Goal: Task Accomplishment & Management: Complete application form

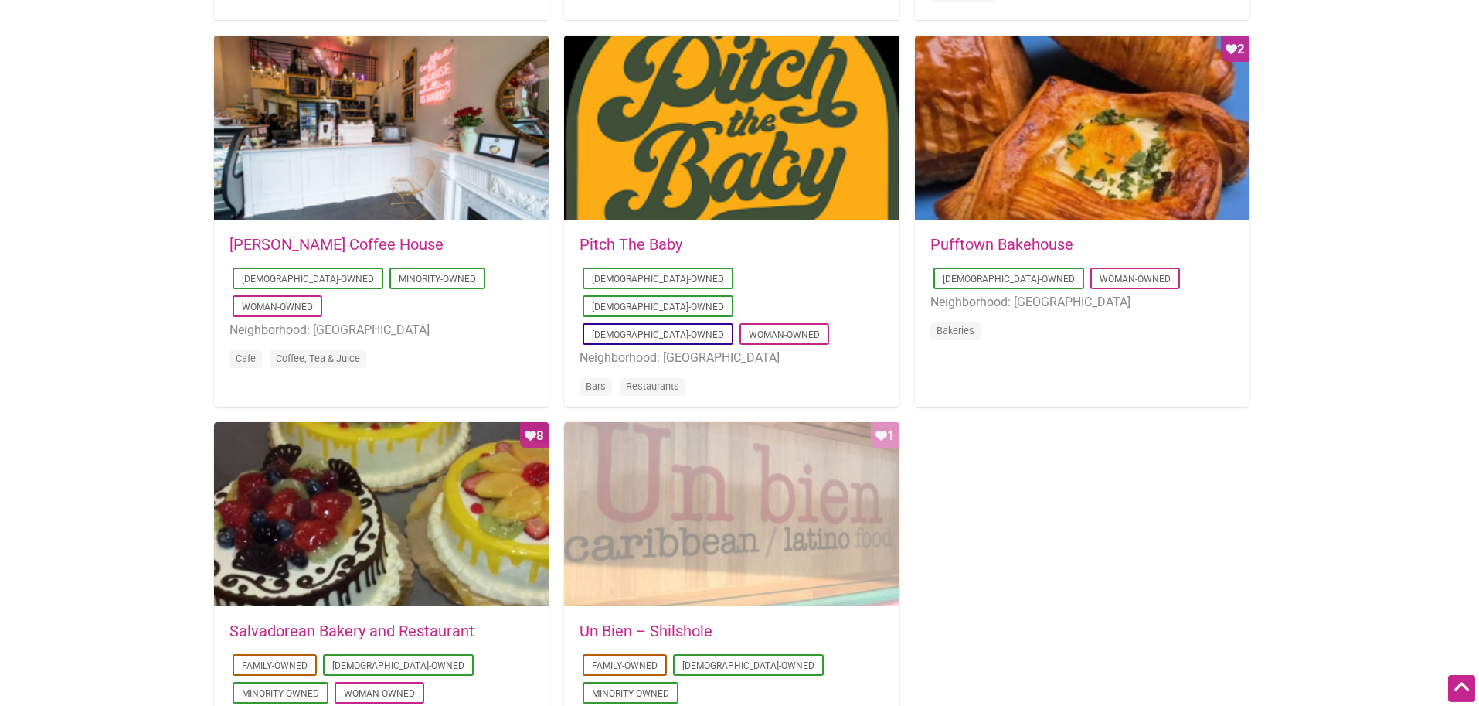
scroll to position [1261, 0]
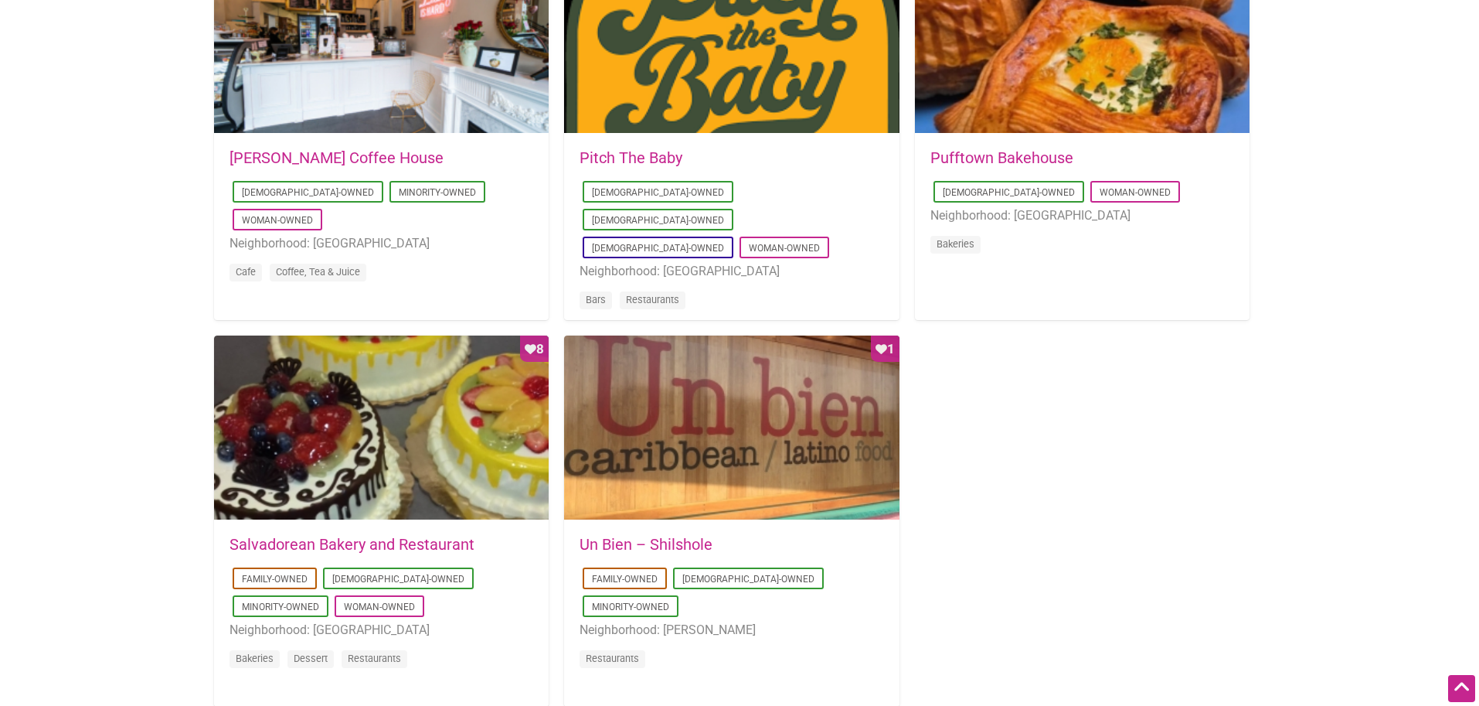
click at [665, 537] on link "Un Bien – Shilshole" at bounding box center [646, 544] width 133 height 19
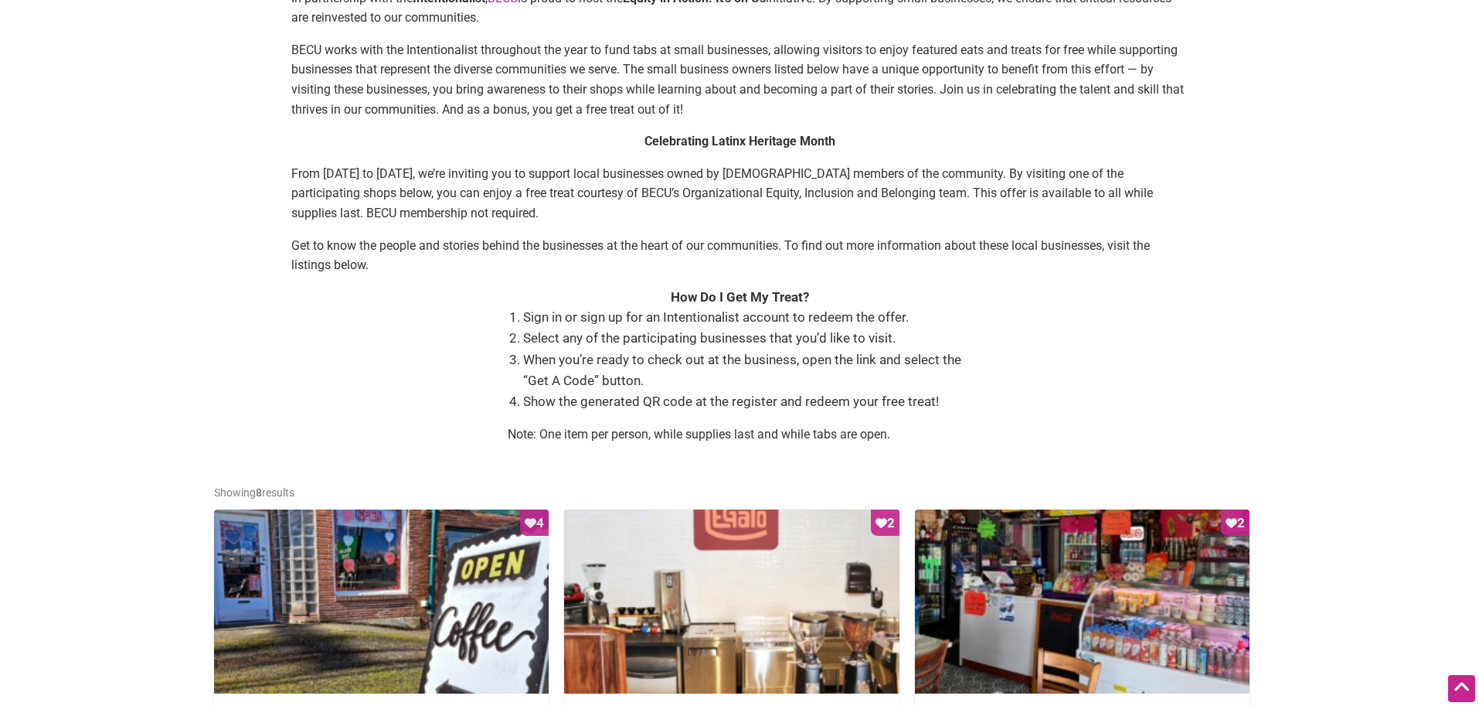
scroll to position [315, 0]
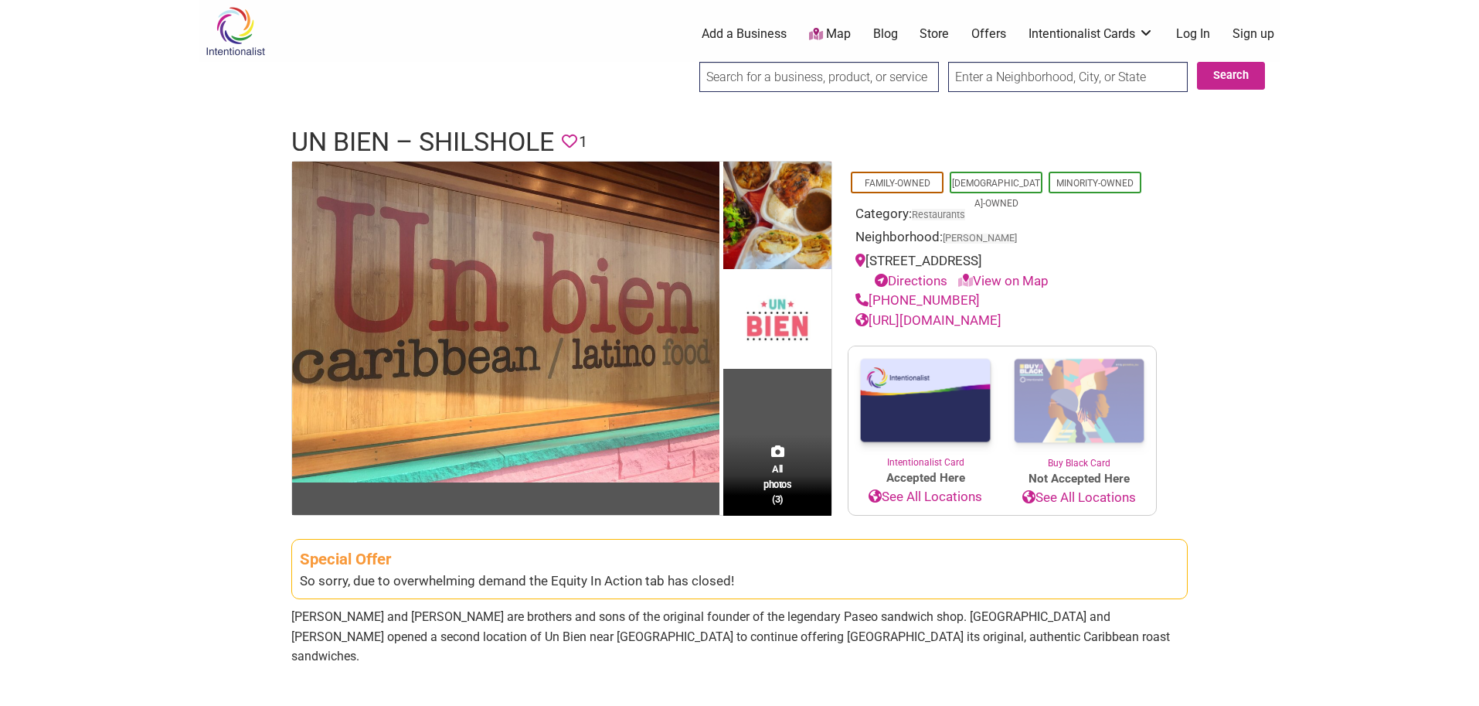
click at [1258, 39] on link "Sign up" at bounding box center [1254, 34] width 42 height 17
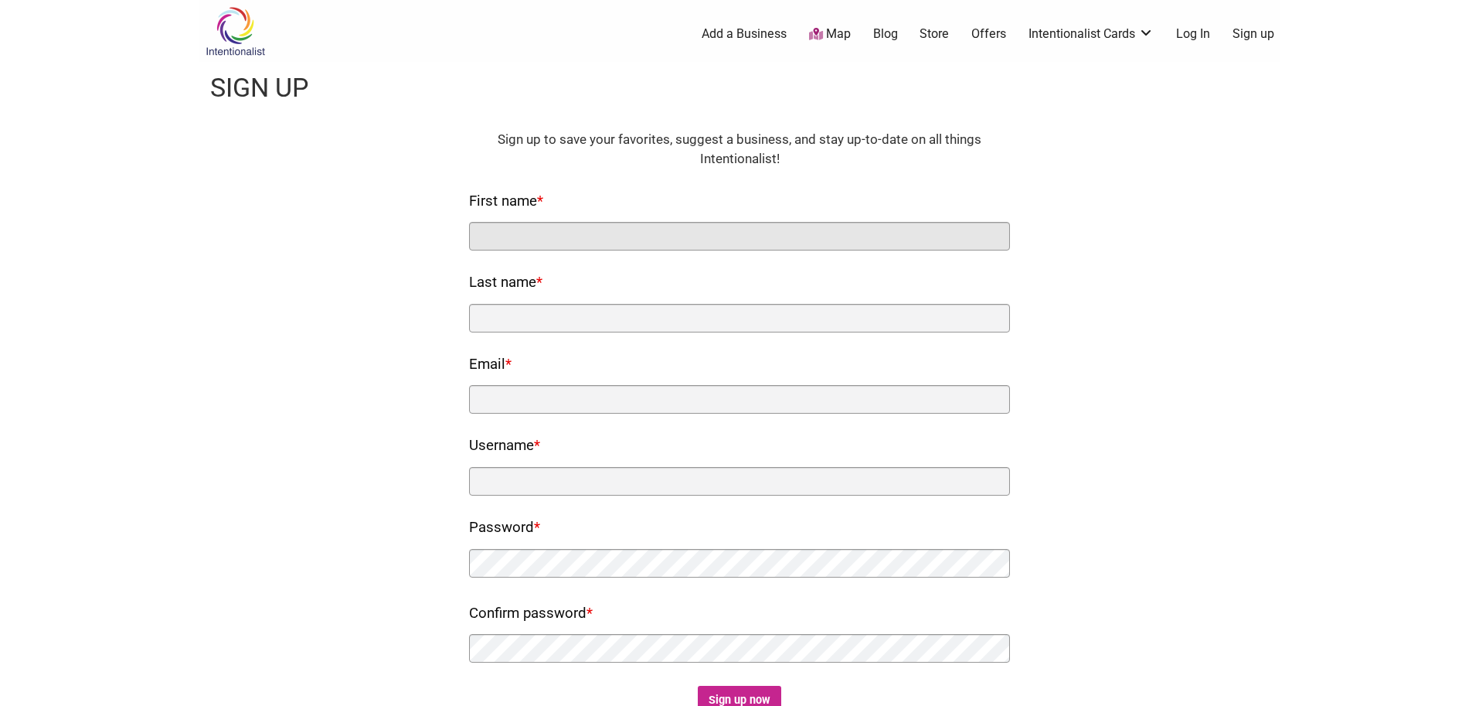
click at [707, 235] on input "First name *" at bounding box center [739, 236] width 541 height 29
type input "[PERSON_NAME]"
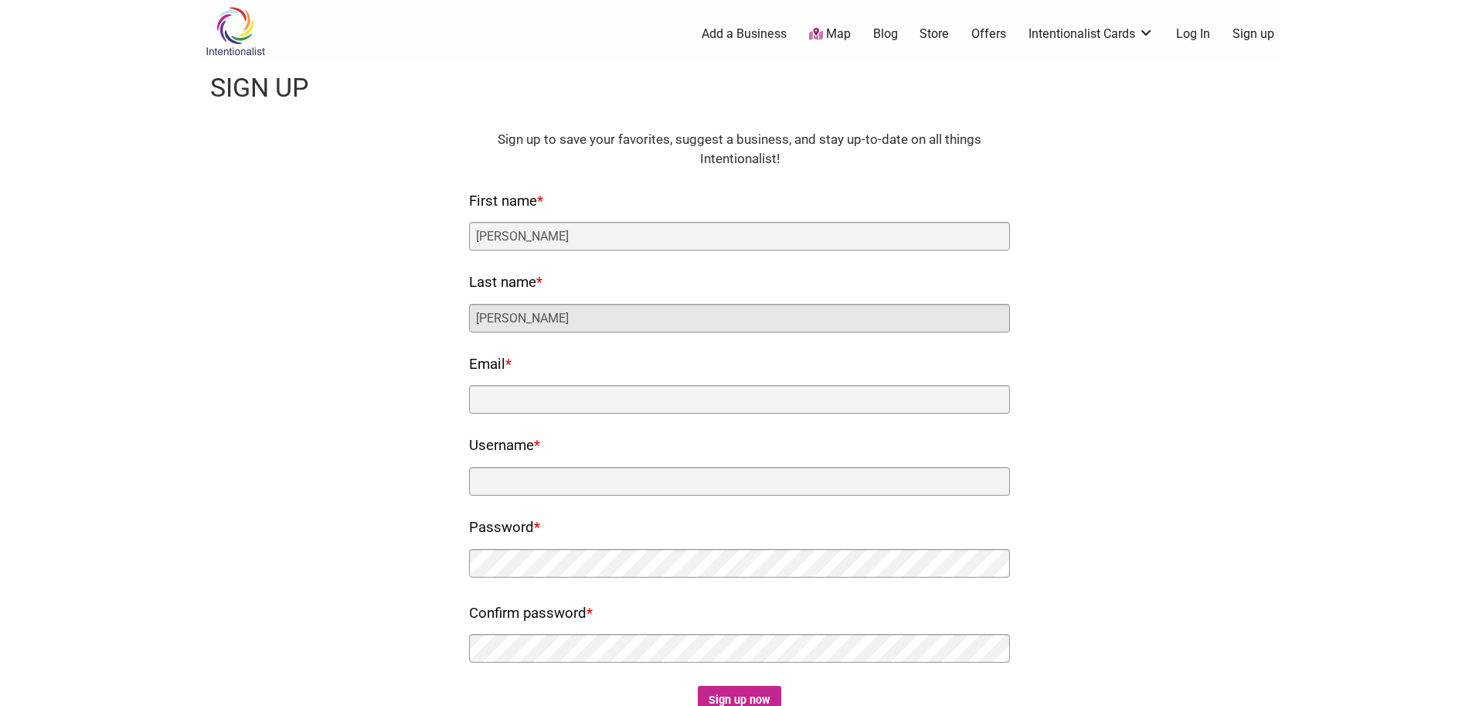
type input "Kim"
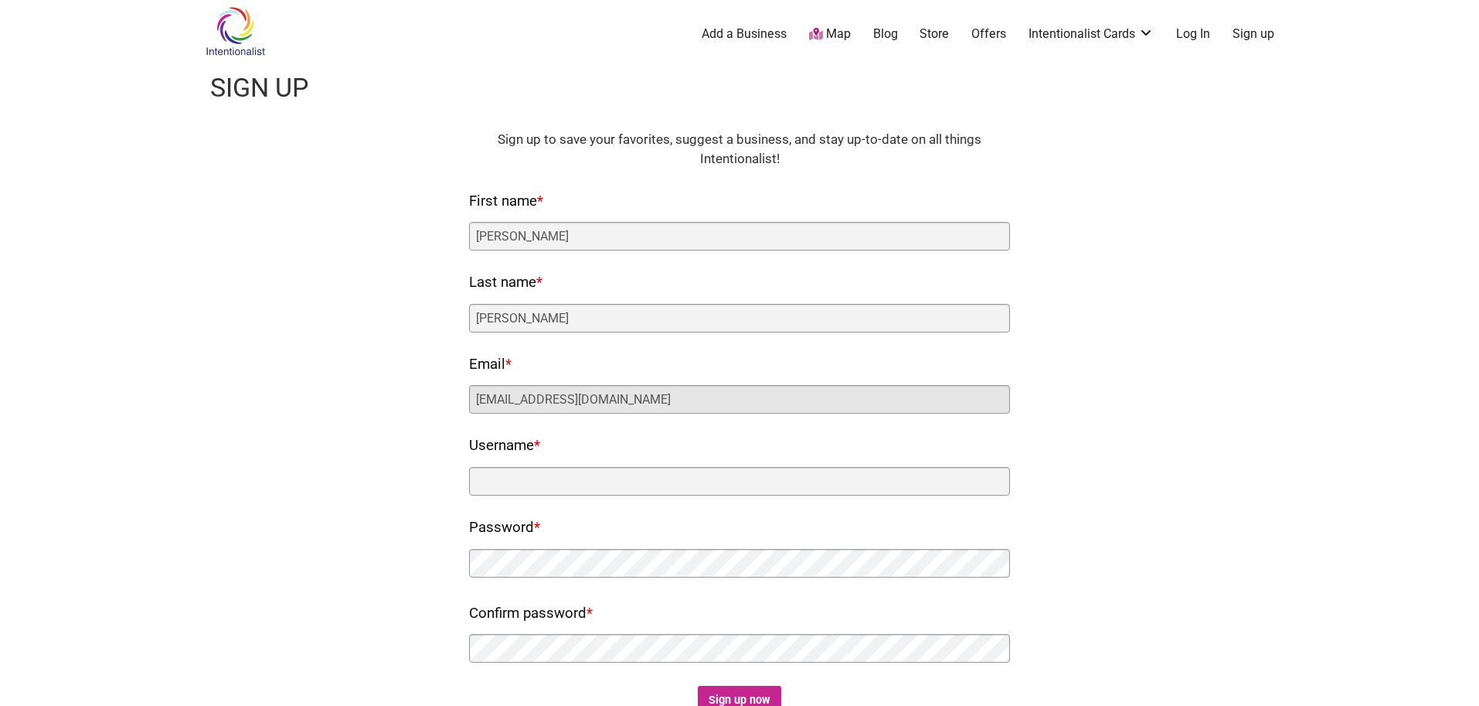
type input "rhett2111@aol.com"
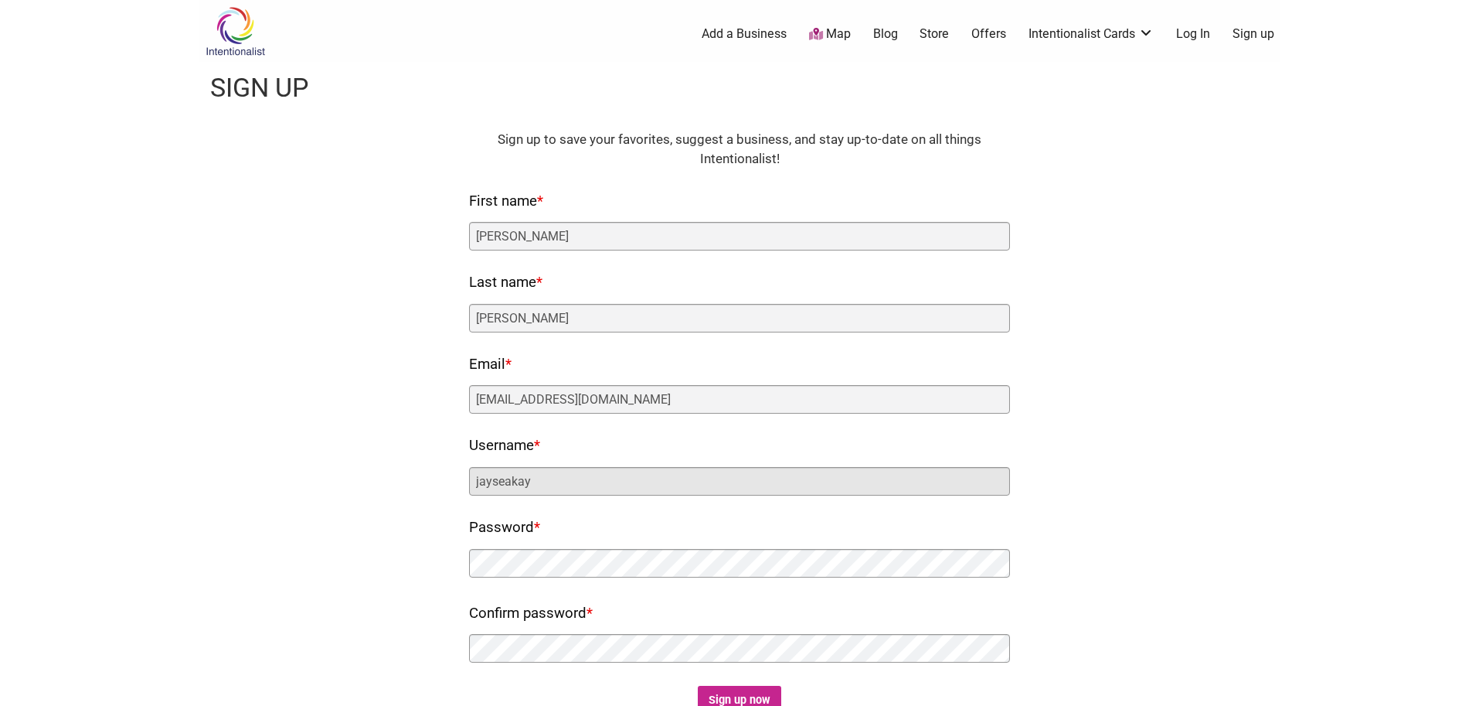
type input "jayseakay"
click at [311, 352] on div "Fields marked with an * are required HTML Sign up to save your favorites, sugge…" at bounding box center [739, 423] width 1051 height 587
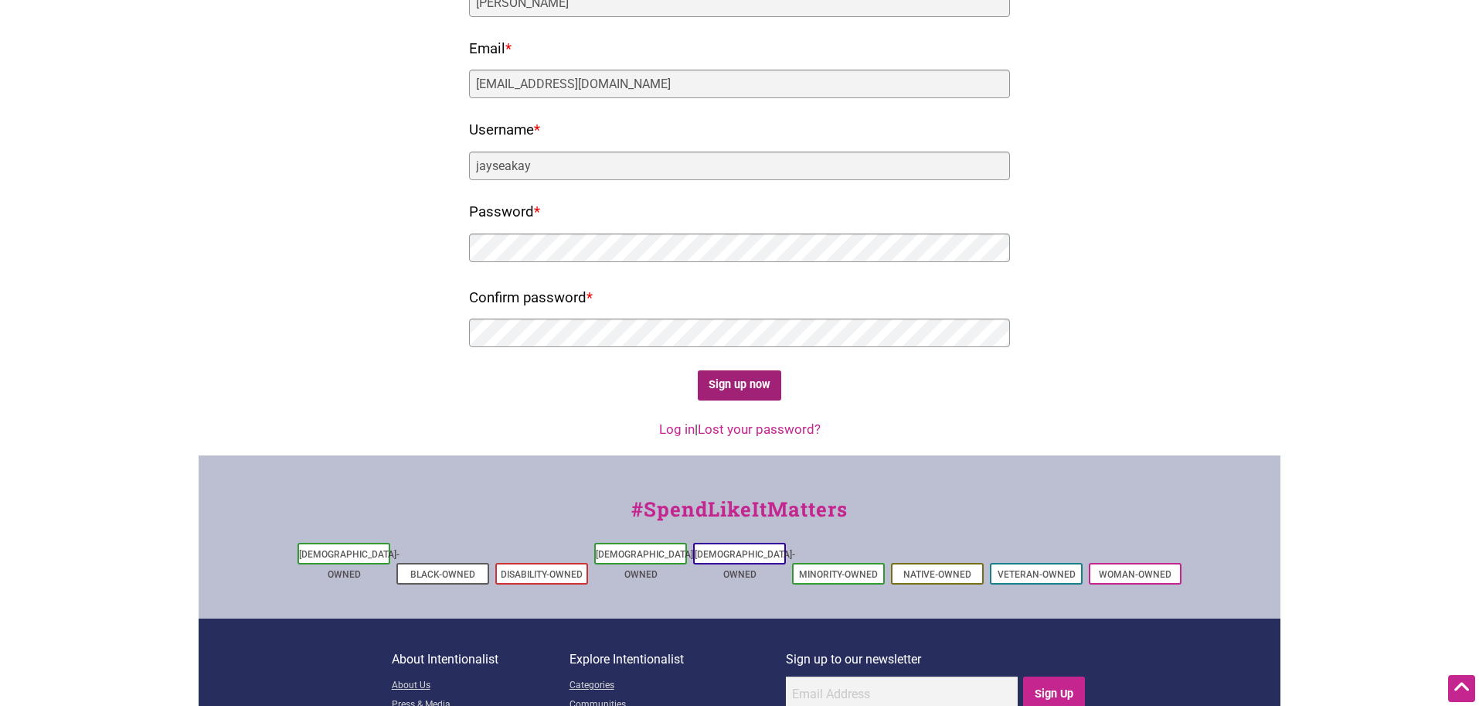
click at [726, 379] on input "Sign up now" at bounding box center [740, 385] width 84 height 30
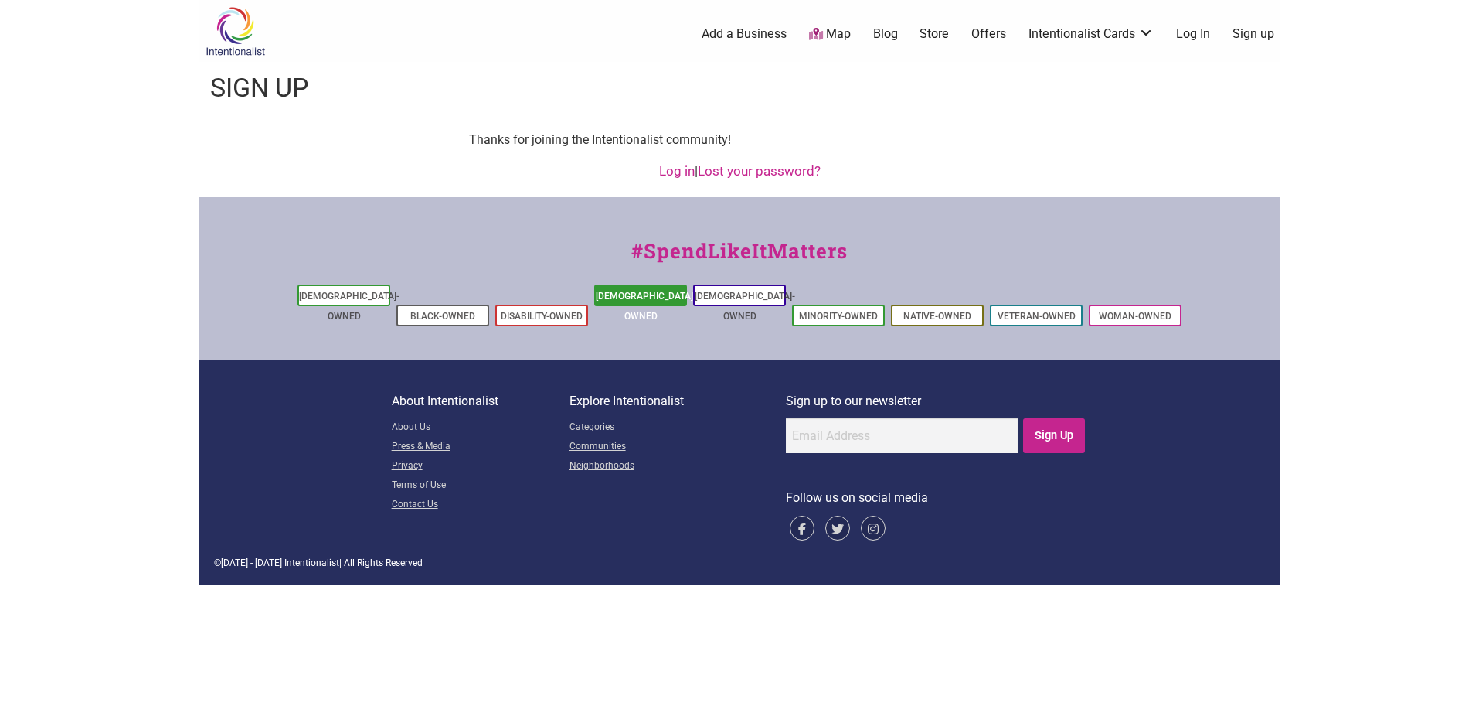
click at [650, 300] on link "[DEMOGRAPHIC_DATA]-Owned" at bounding box center [646, 306] width 100 height 31
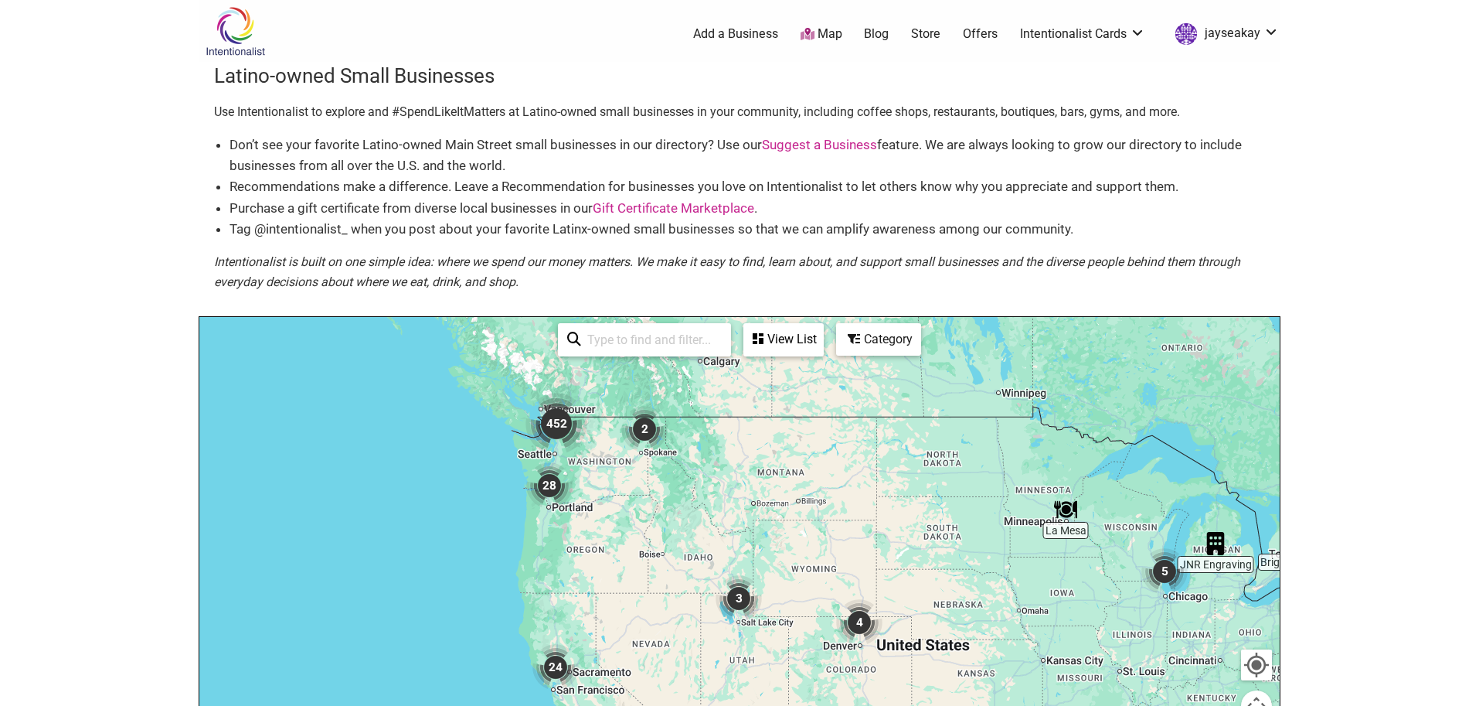
drag, startPoint x: 427, startPoint y: 468, endPoint x: 706, endPoint y: 542, distance: 289.2
click at [706, 542] on div at bounding box center [739, 617] width 1080 height 601
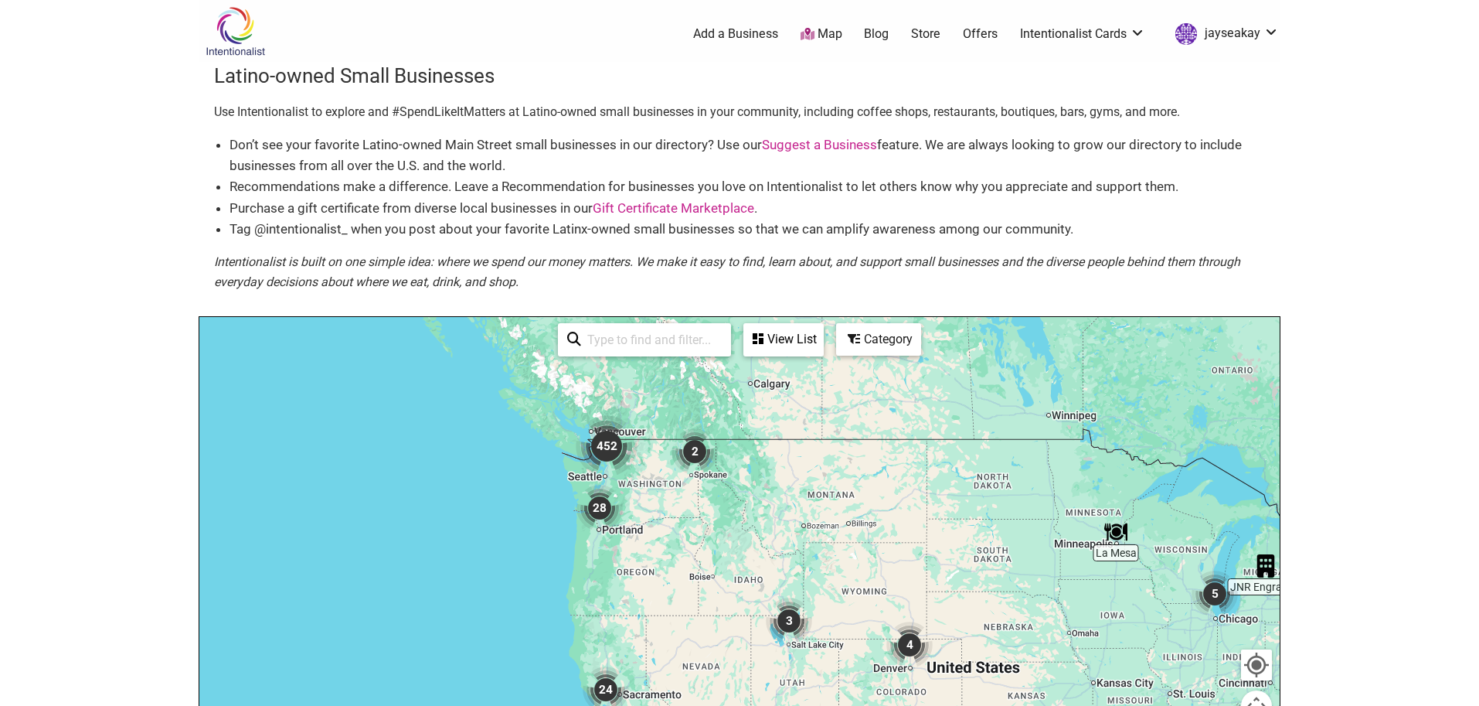
drag, startPoint x: 621, startPoint y: 468, endPoint x: 702, endPoint y: 497, distance: 86.0
click at [644, 483] on img "452" at bounding box center [607, 446] width 74 height 74
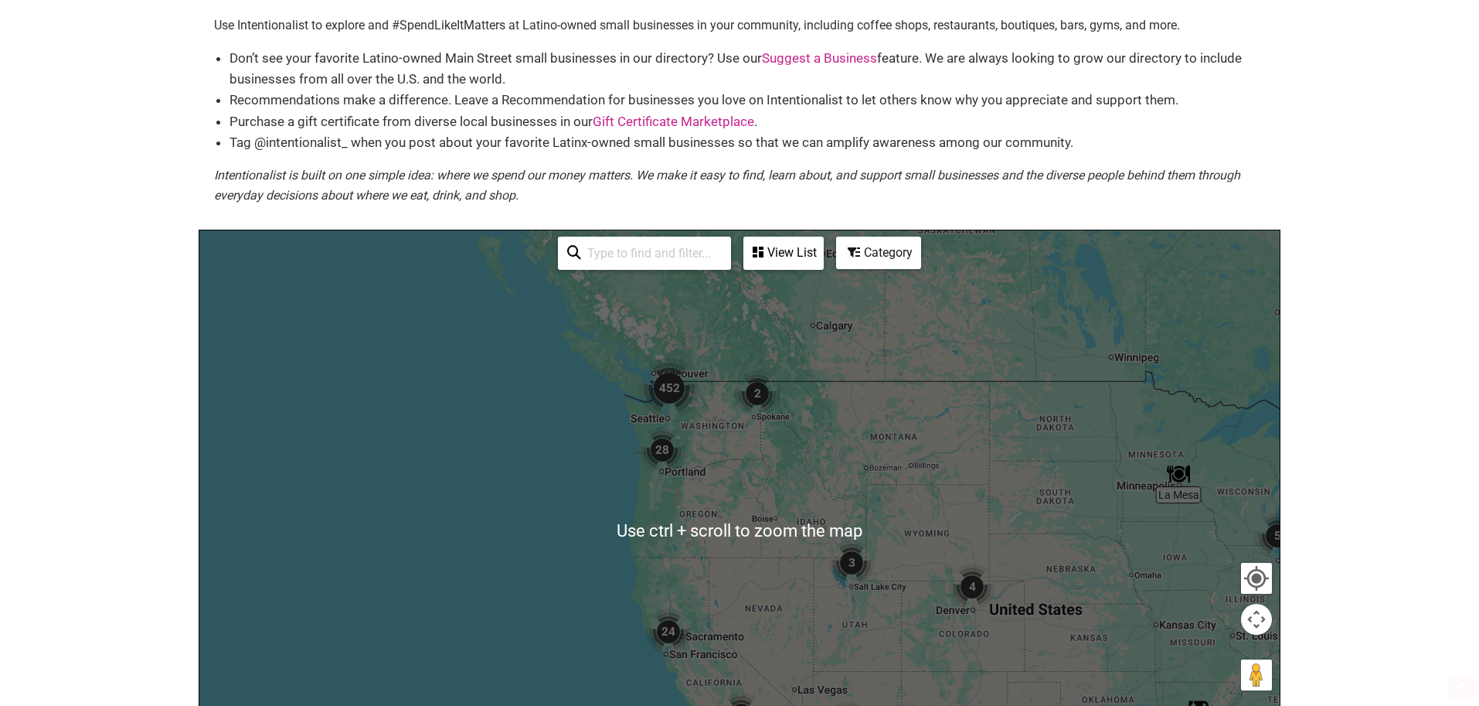
scroll to position [158, 0]
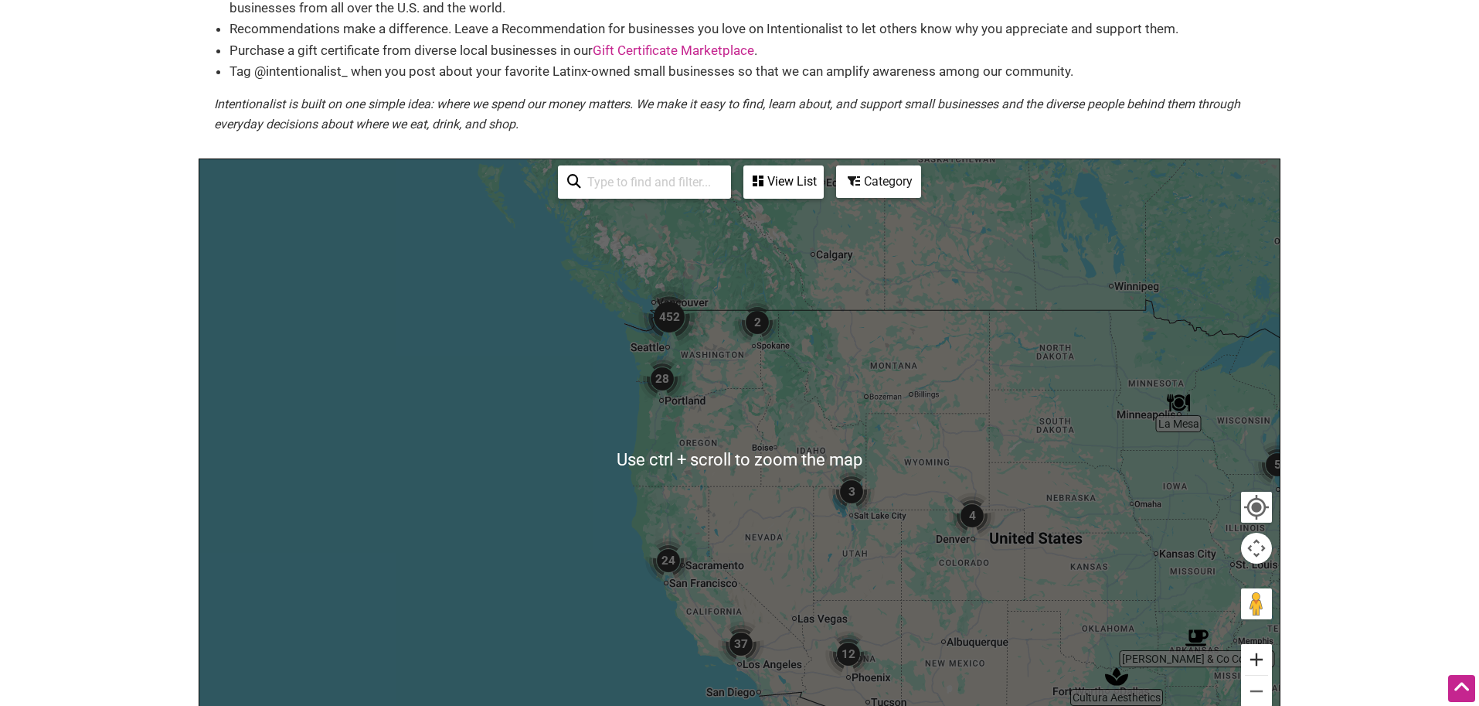
click at [1262, 657] on button "Zoom in" at bounding box center [1256, 659] width 31 height 31
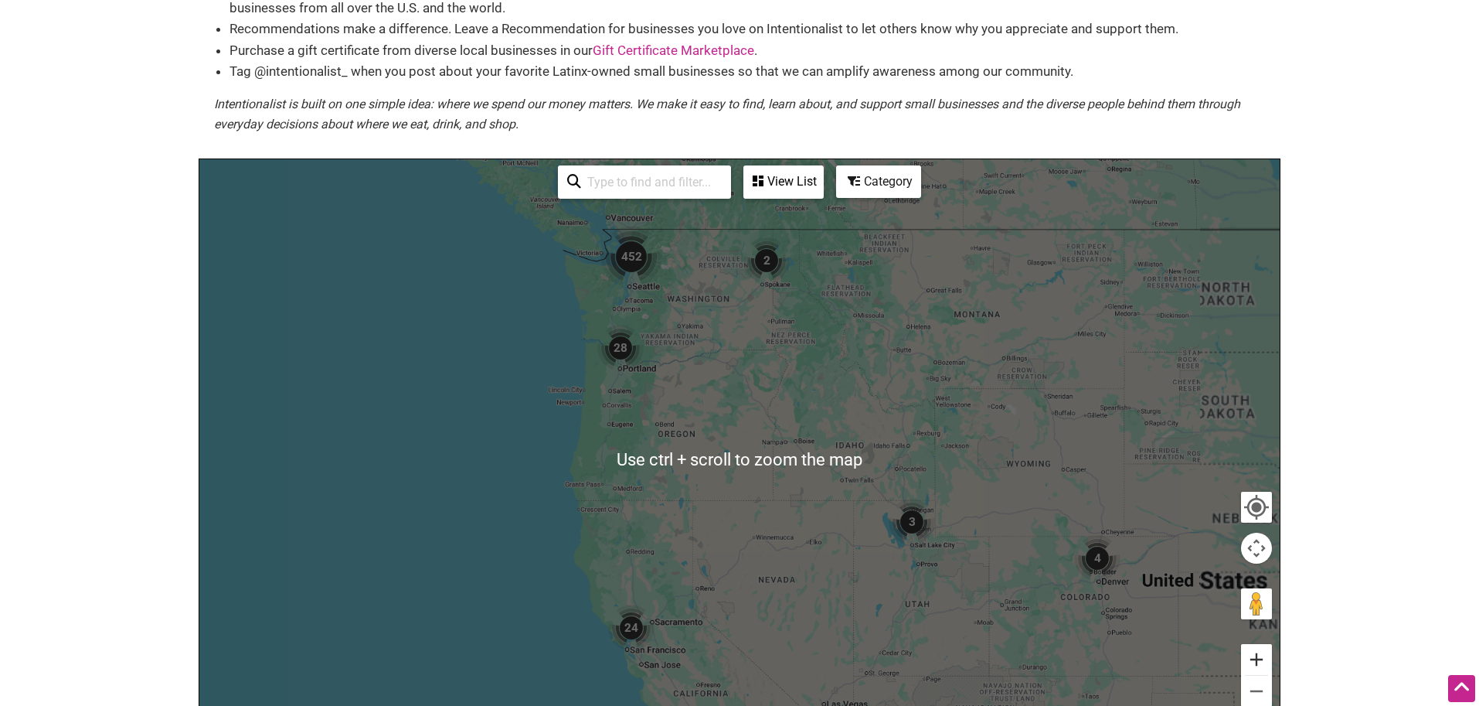
click at [1262, 657] on button "Zoom in" at bounding box center [1256, 659] width 31 height 31
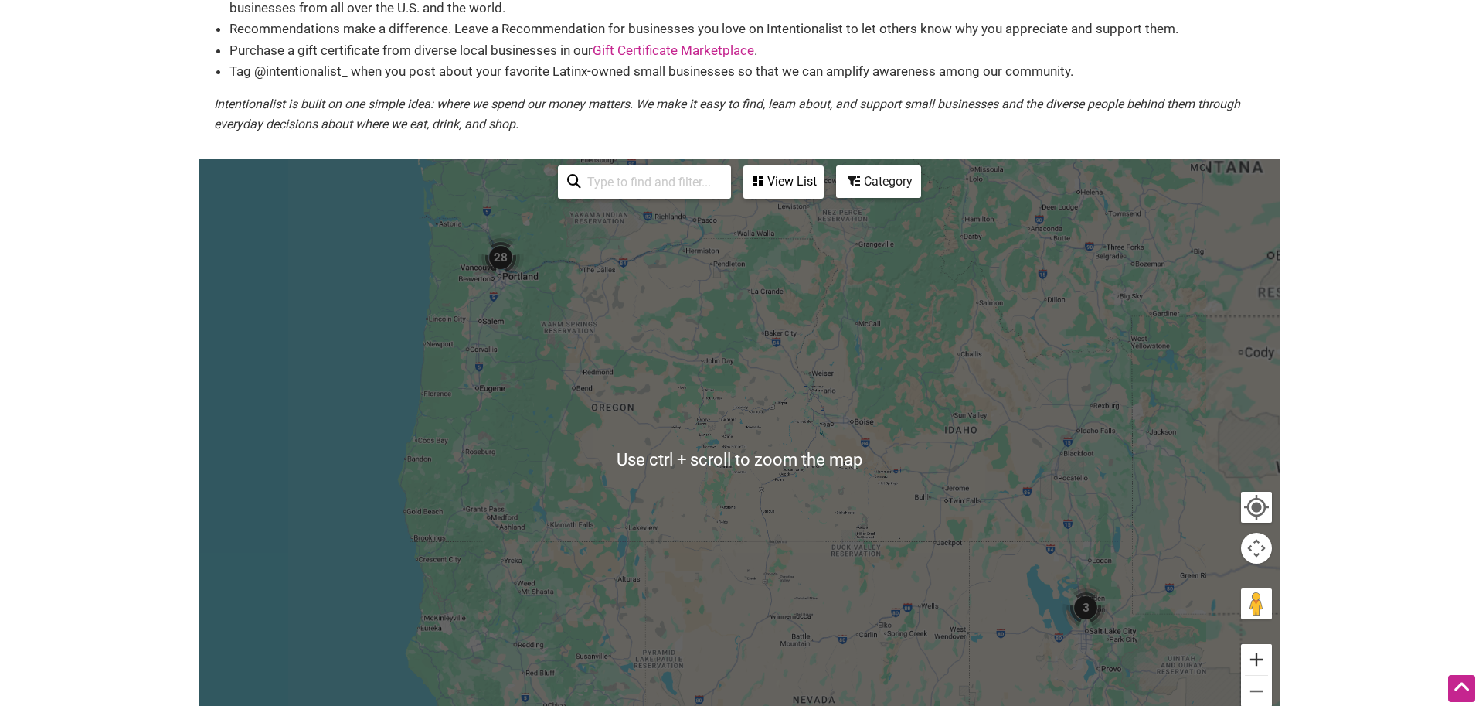
click at [1262, 657] on button "Zoom in" at bounding box center [1256, 659] width 31 height 31
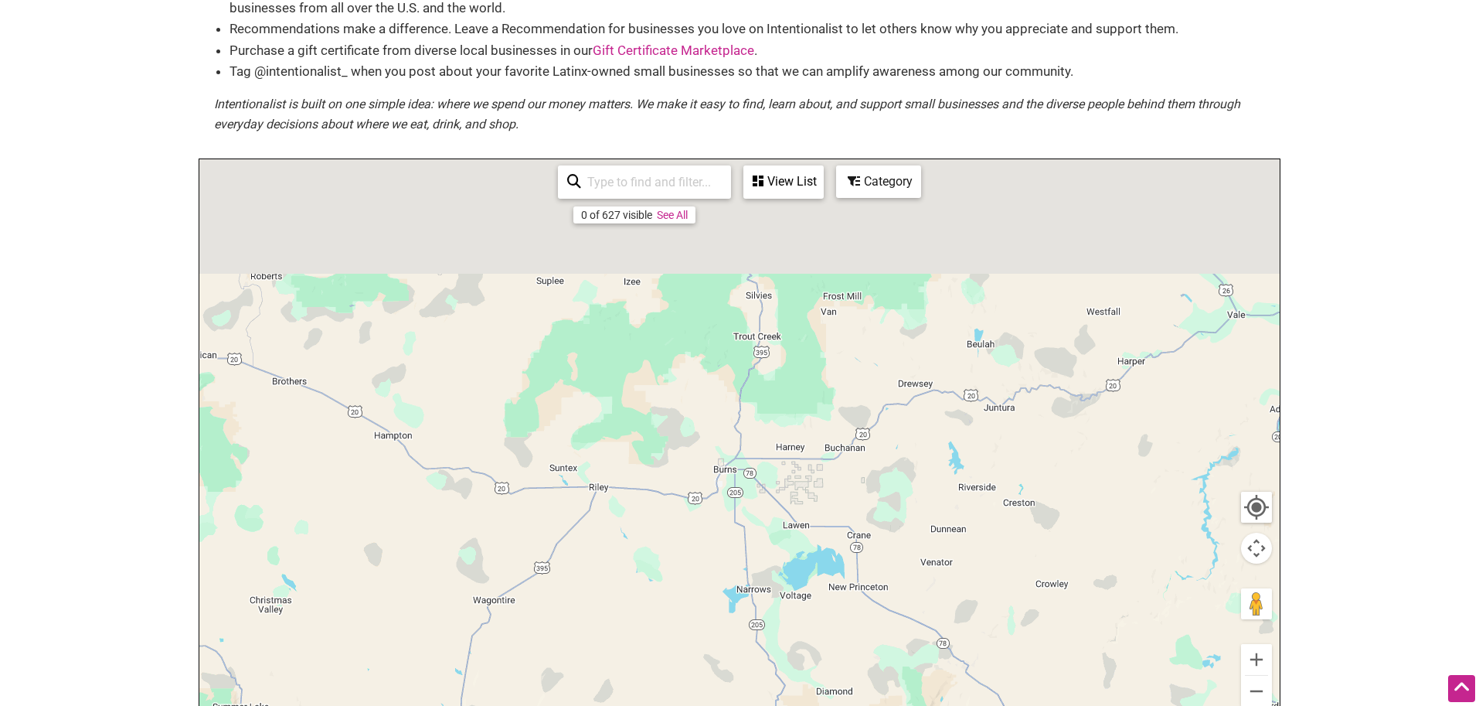
drag, startPoint x: 645, startPoint y: 348, endPoint x: 1047, endPoint y: 705, distance: 537.6
click at [1047, 705] on div "To navigate, press the arrow keys. Use ctrl + scroll to zoom the map 0 of 627 v…" at bounding box center [739, 459] width 1080 height 601
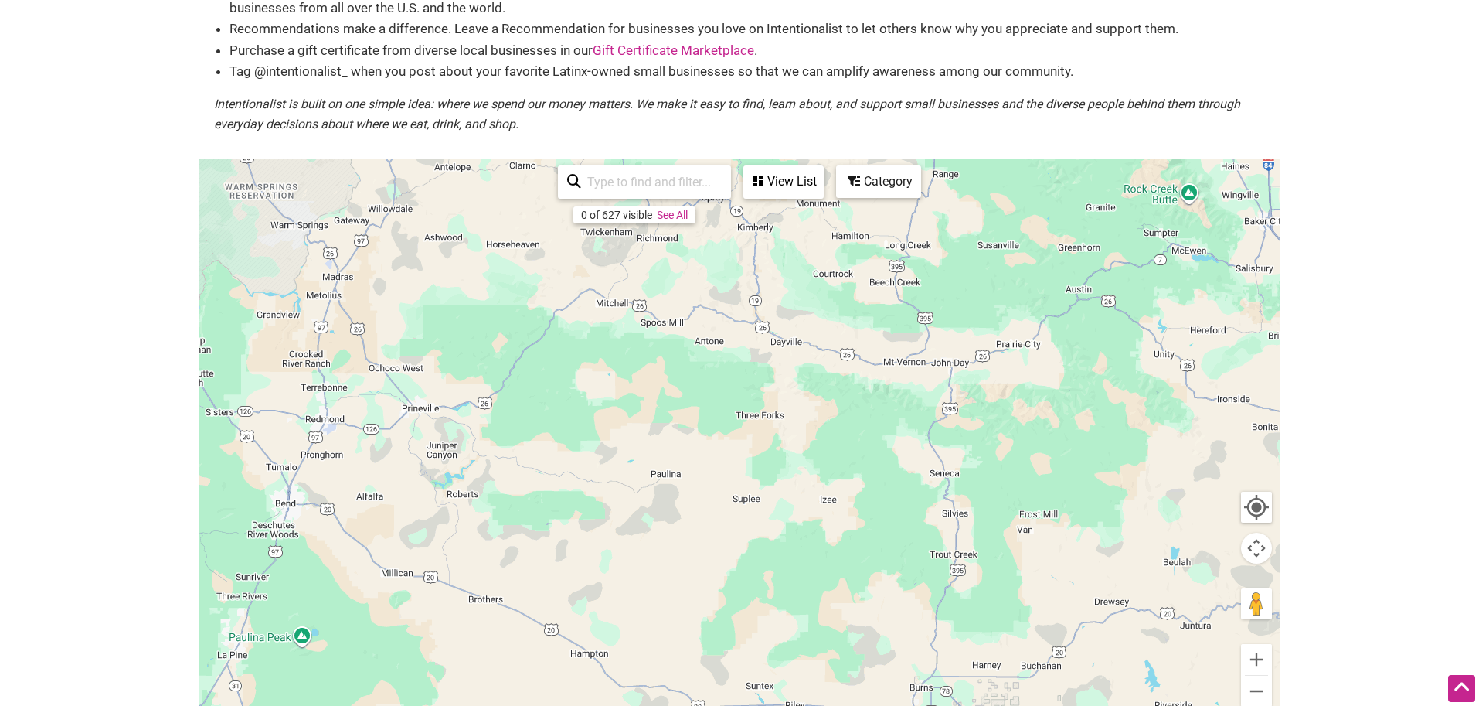
scroll to position [200, 0]
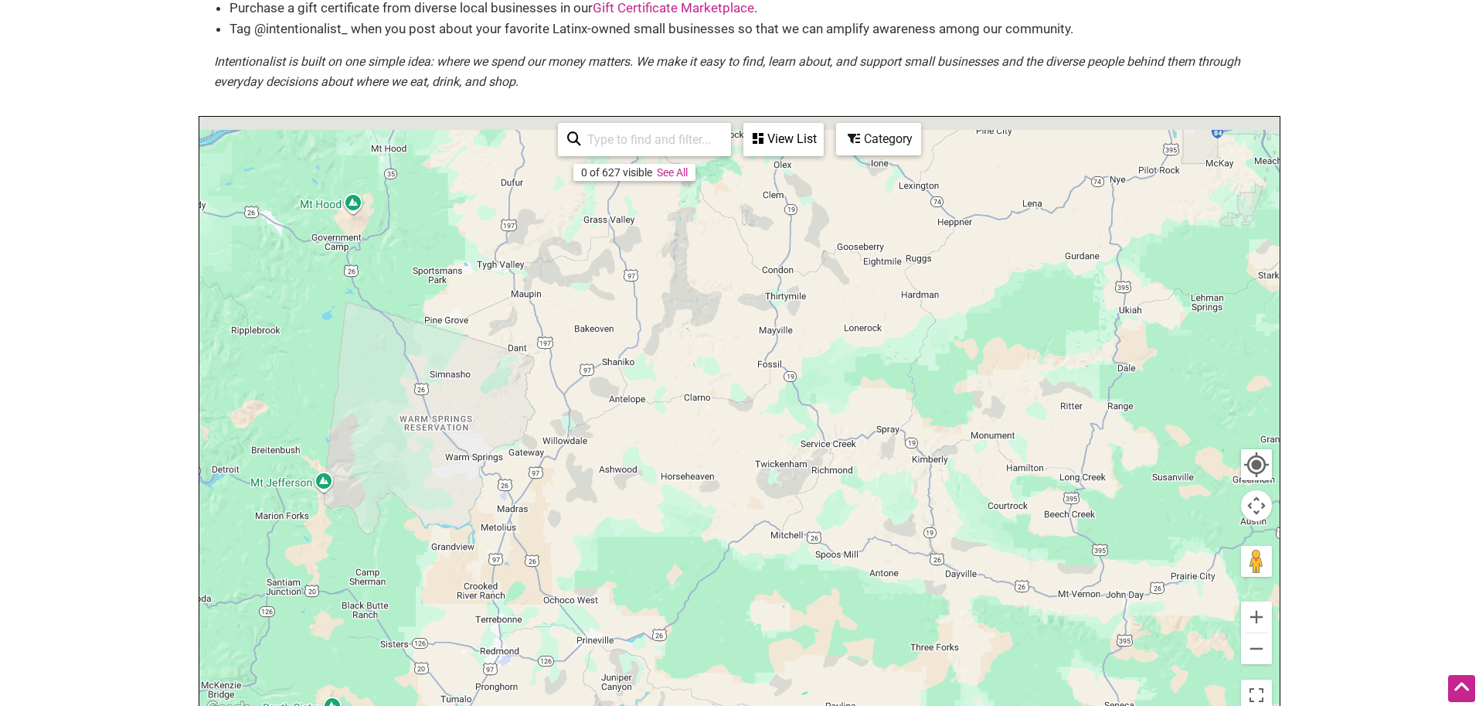
drag, startPoint x: 711, startPoint y: 532, endPoint x: 862, endPoint y: 679, distance: 210.4
click at [860, 679] on div "To navigate, press the arrow keys." at bounding box center [739, 417] width 1080 height 601
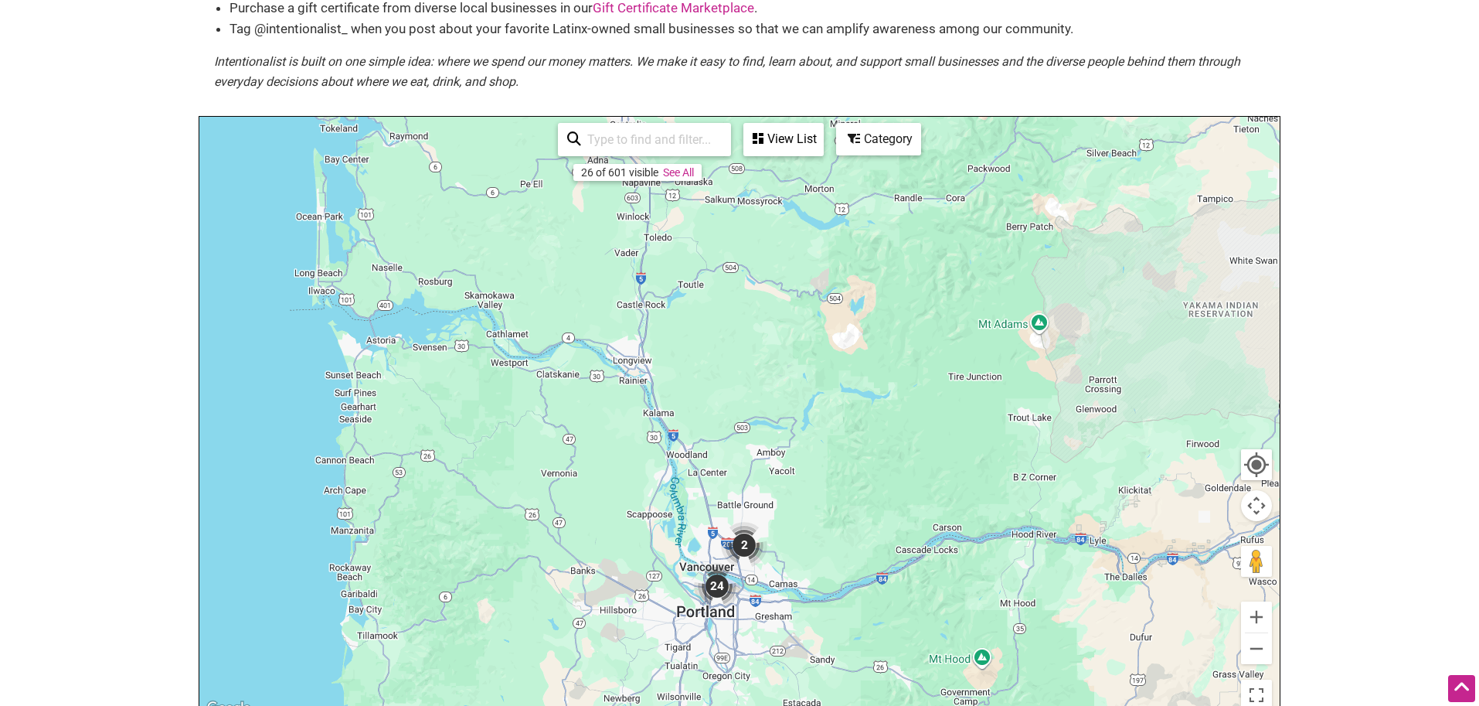
drag, startPoint x: 680, startPoint y: 403, endPoint x: 943, endPoint y: 546, distance: 298.8
click at [951, 560] on div "To navigate, press the arrow keys." at bounding box center [739, 417] width 1080 height 601
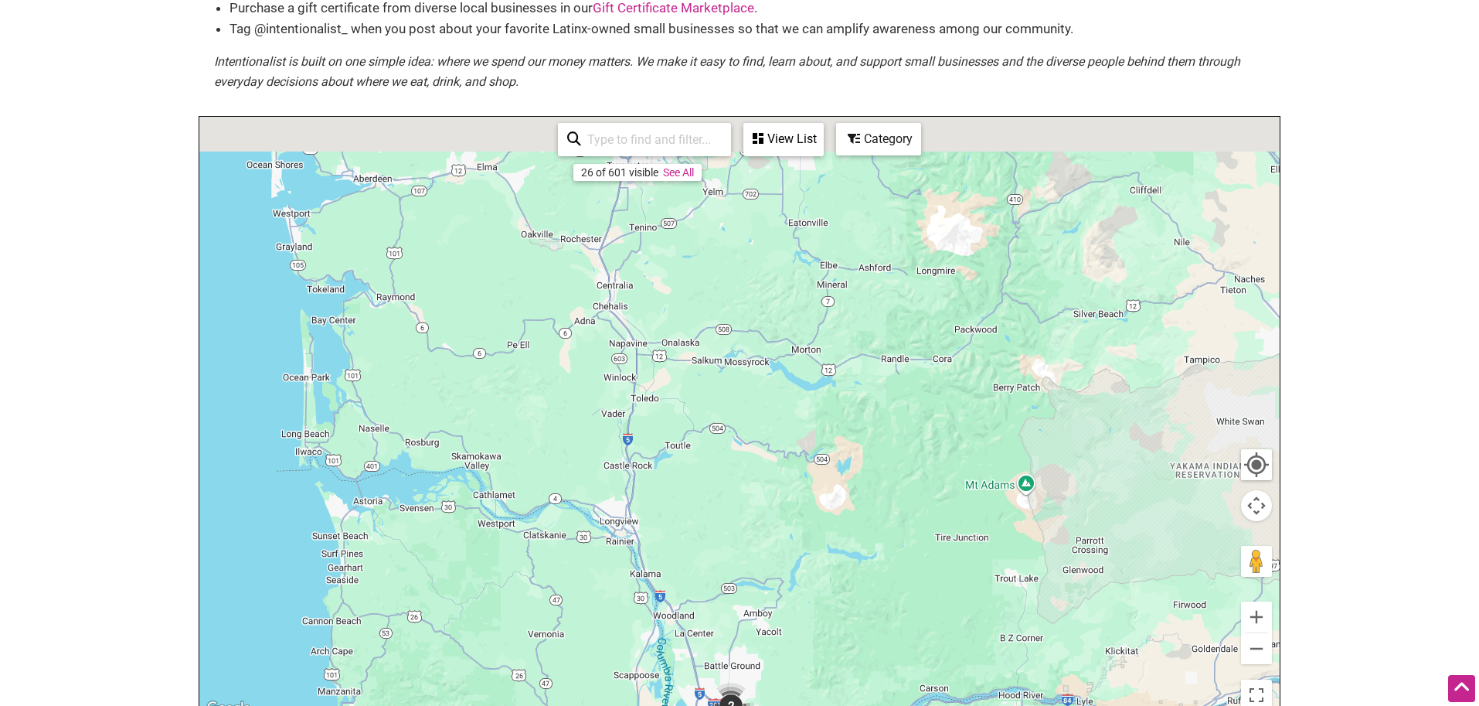
drag, startPoint x: 788, startPoint y: 358, endPoint x: 778, endPoint y: 618, distance: 260.6
click at [773, 618] on div "To navigate, press the arrow keys." at bounding box center [739, 417] width 1080 height 601
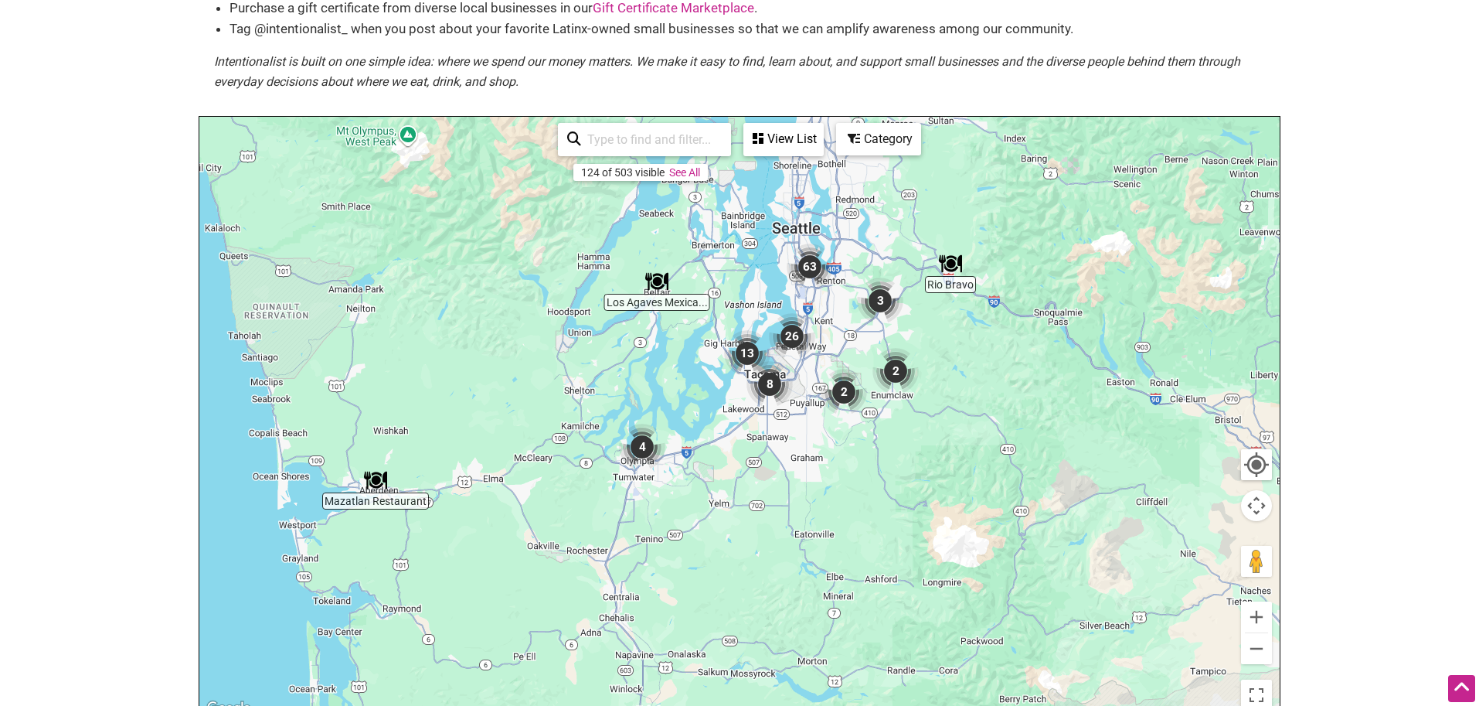
drag, startPoint x: 737, startPoint y: 439, endPoint x: 737, endPoint y: 513, distance: 74.2
click at [737, 513] on div "To navigate, press the arrow keys." at bounding box center [739, 417] width 1080 height 601
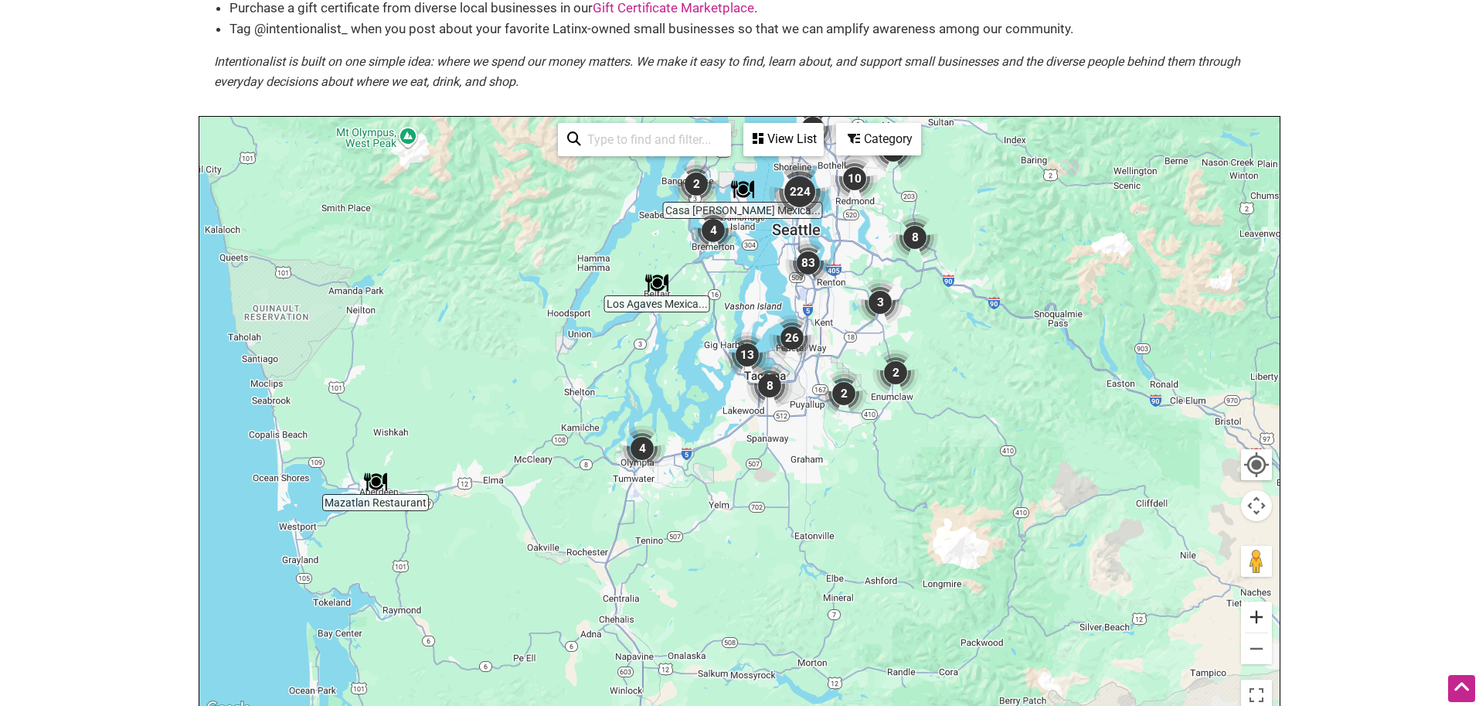
click at [1263, 621] on button "Zoom in" at bounding box center [1256, 616] width 31 height 31
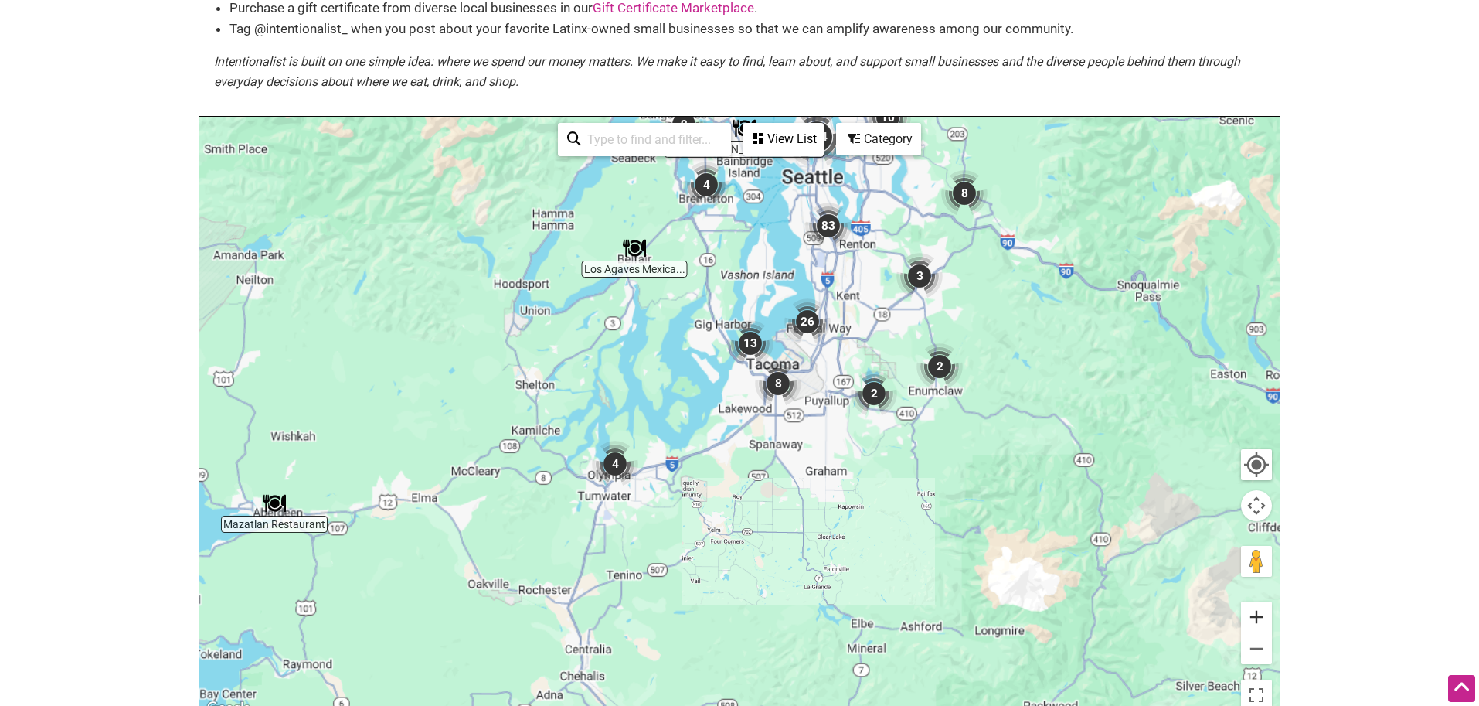
click at [1263, 621] on button "Zoom in" at bounding box center [1256, 616] width 31 height 31
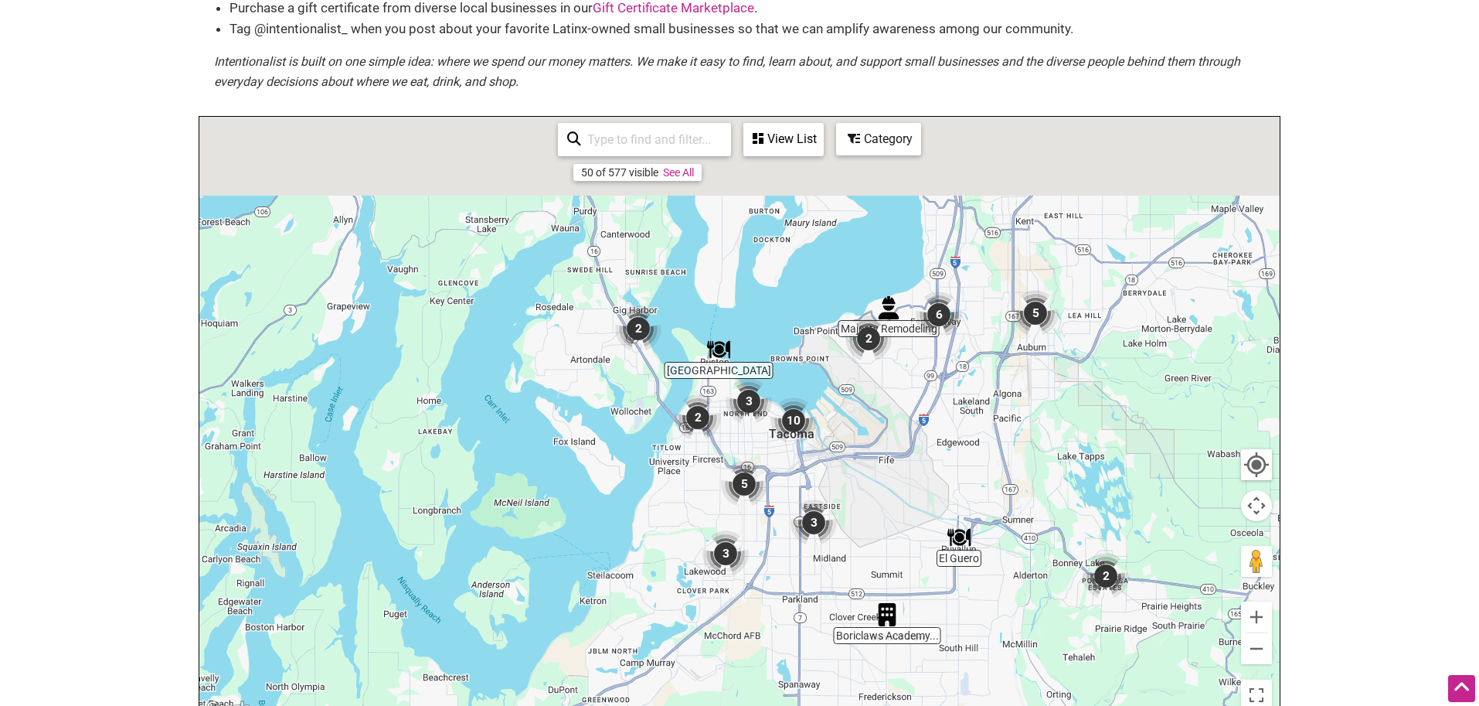
drag, startPoint x: 918, startPoint y: 204, endPoint x: 786, endPoint y: 625, distance: 441.4
click at [786, 625] on div "To navigate, press the arrow keys." at bounding box center [739, 417] width 1080 height 601
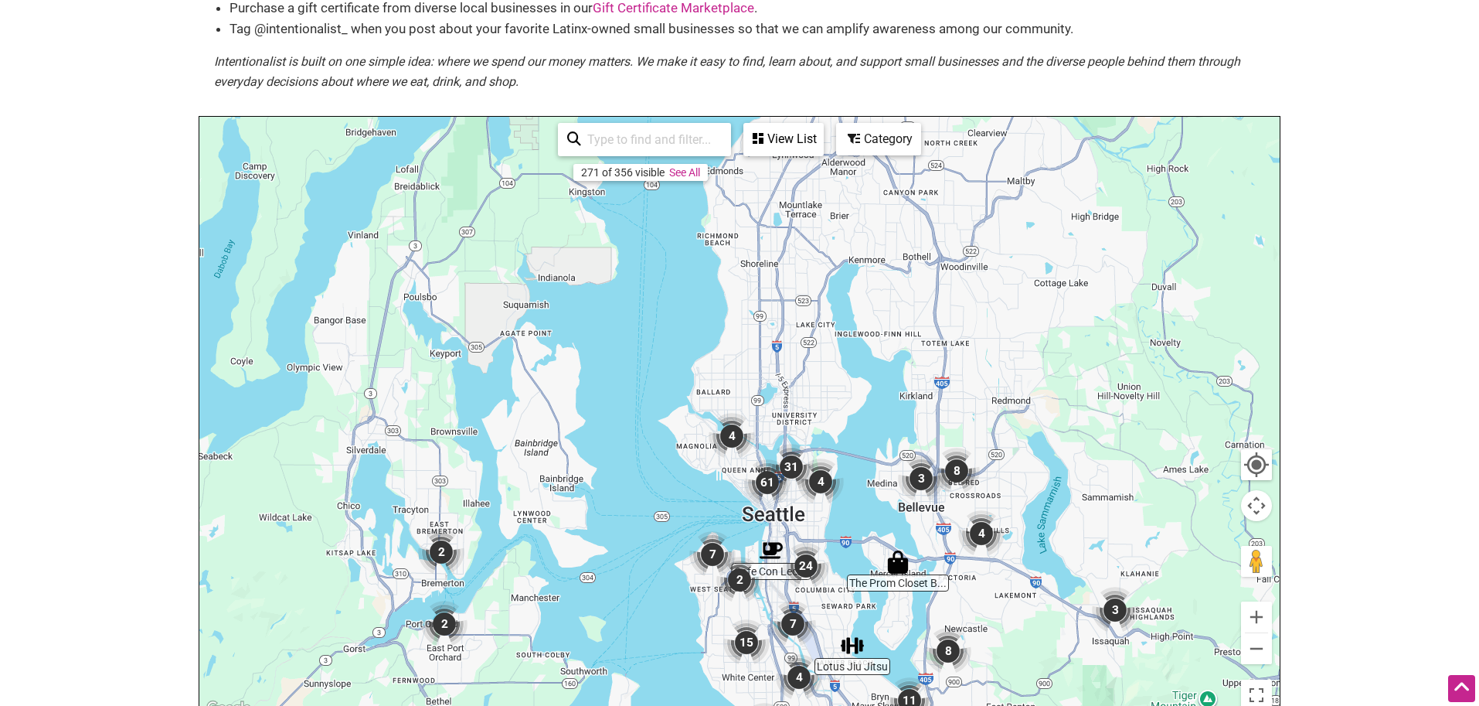
drag, startPoint x: 792, startPoint y: 401, endPoint x: 777, endPoint y: 607, distance: 206.1
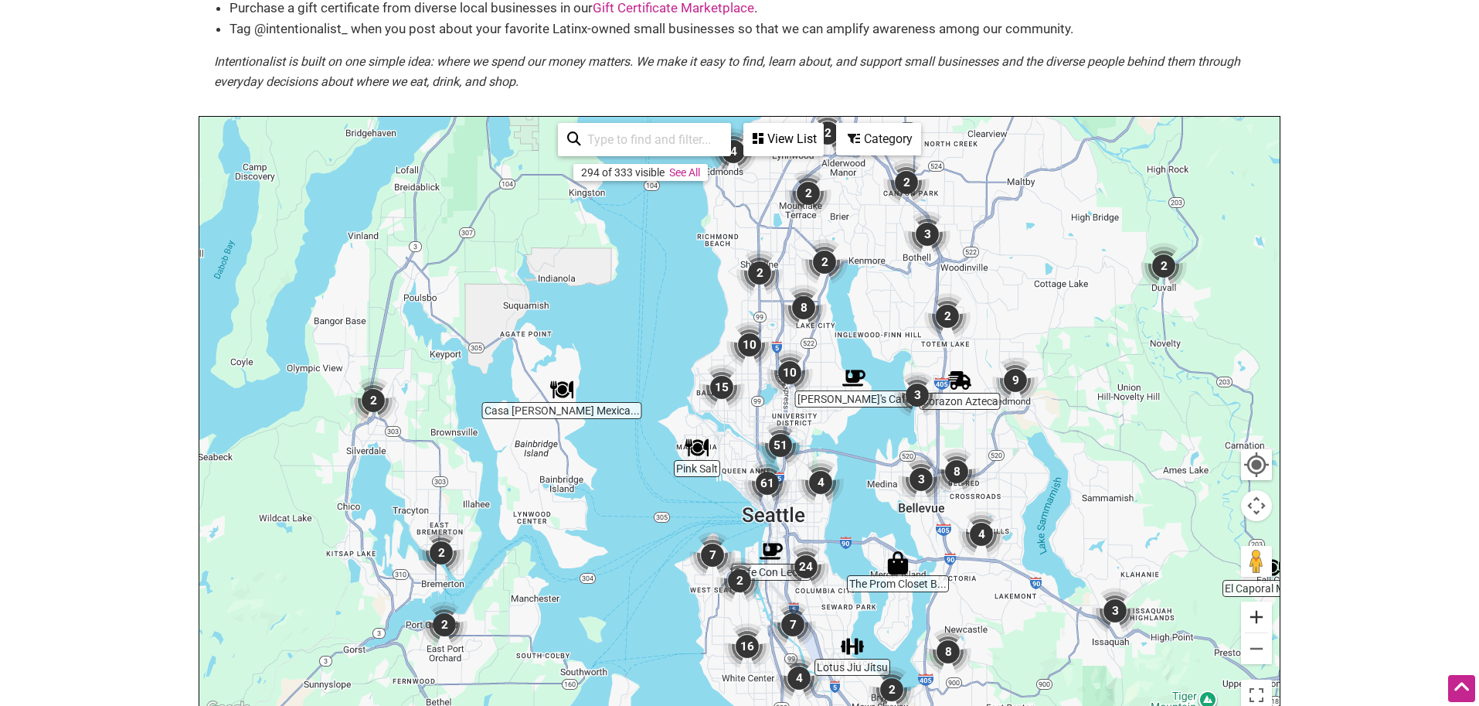
click at [1260, 621] on button "Zoom in" at bounding box center [1256, 616] width 31 height 31
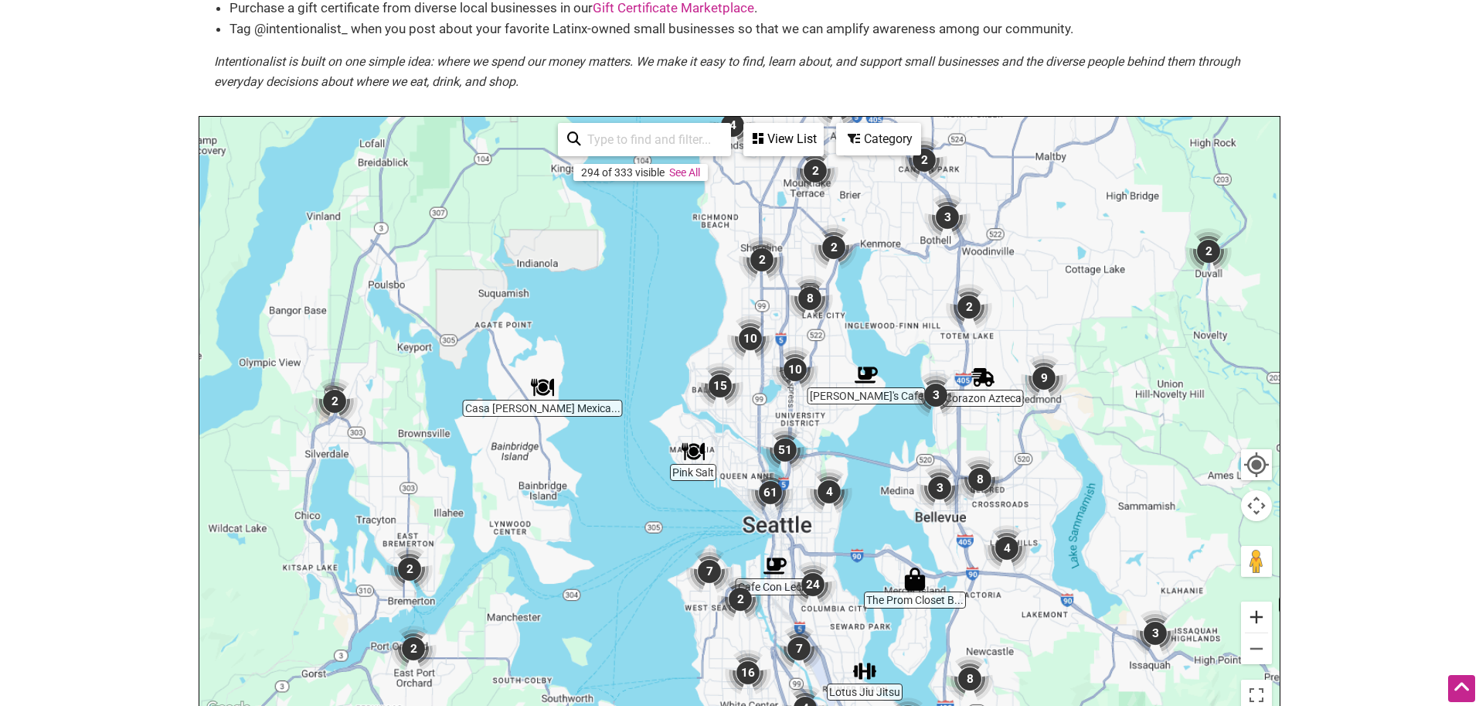
click at [1260, 620] on button "Zoom in" at bounding box center [1256, 616] width 31 height 31
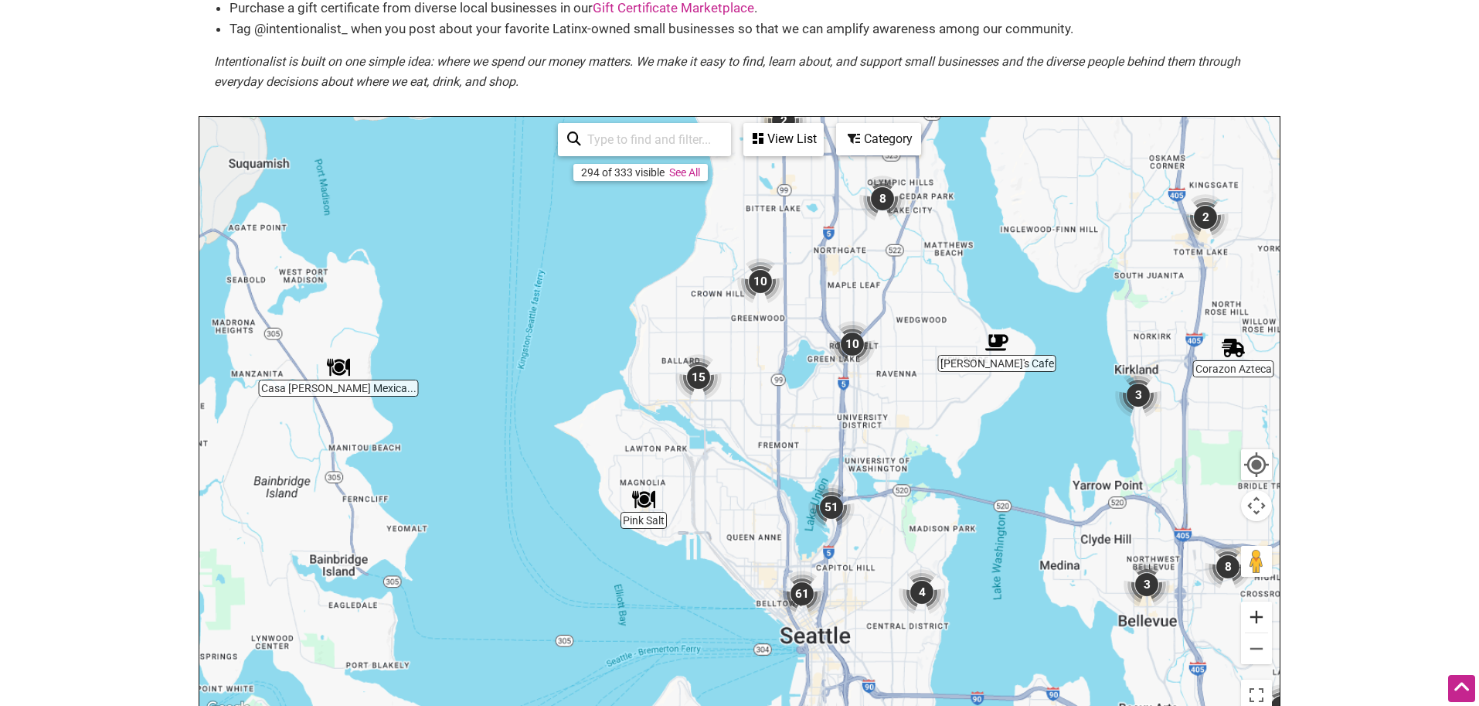
click at [1260, 620] on button "Zoom in" at bounding box center [1256, 616] width 31 height 31
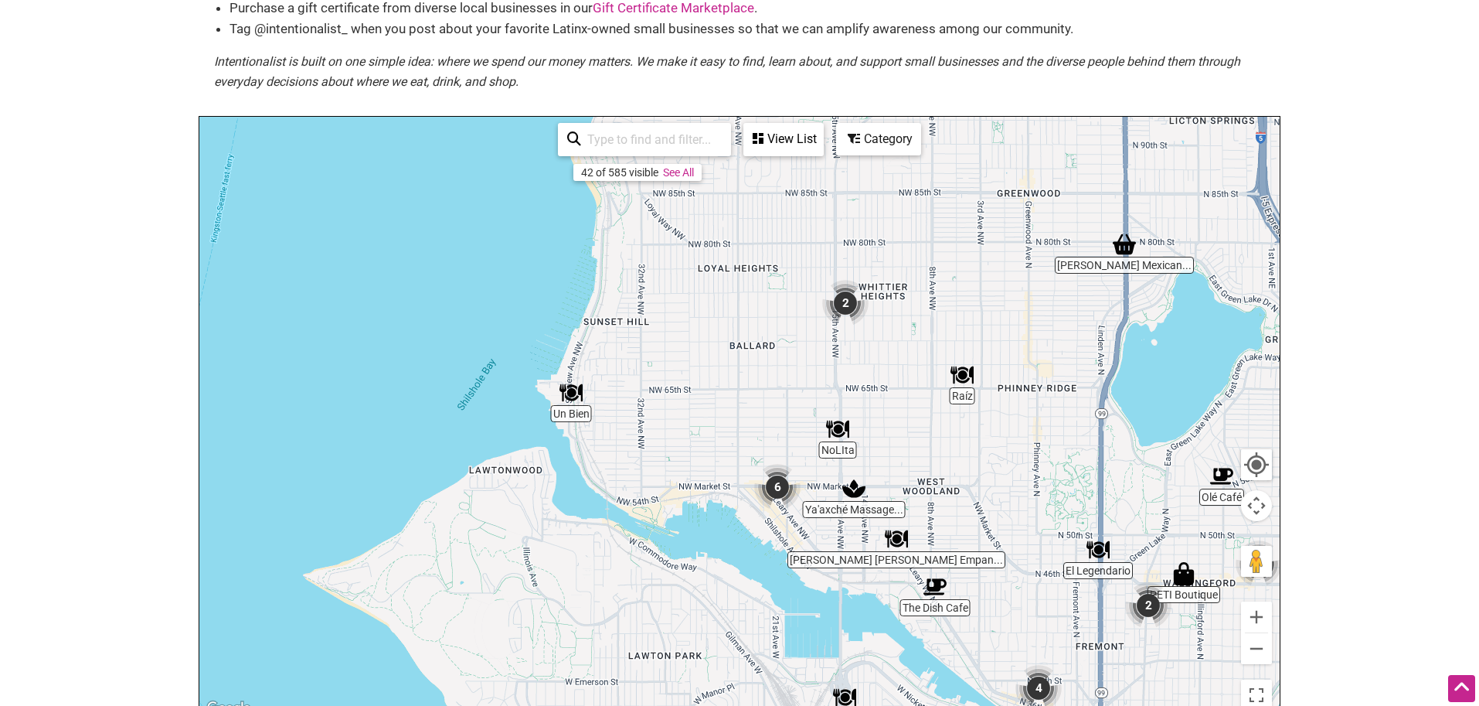
drag, startPoint x: 694, startPoint y: 452, endPoint x: 921, endPoint y: 583, distance: 262.1
click at [921, 583] on div "To navigate, press the arrow keys." at bounding box center [739, 417] width 1080 height 601
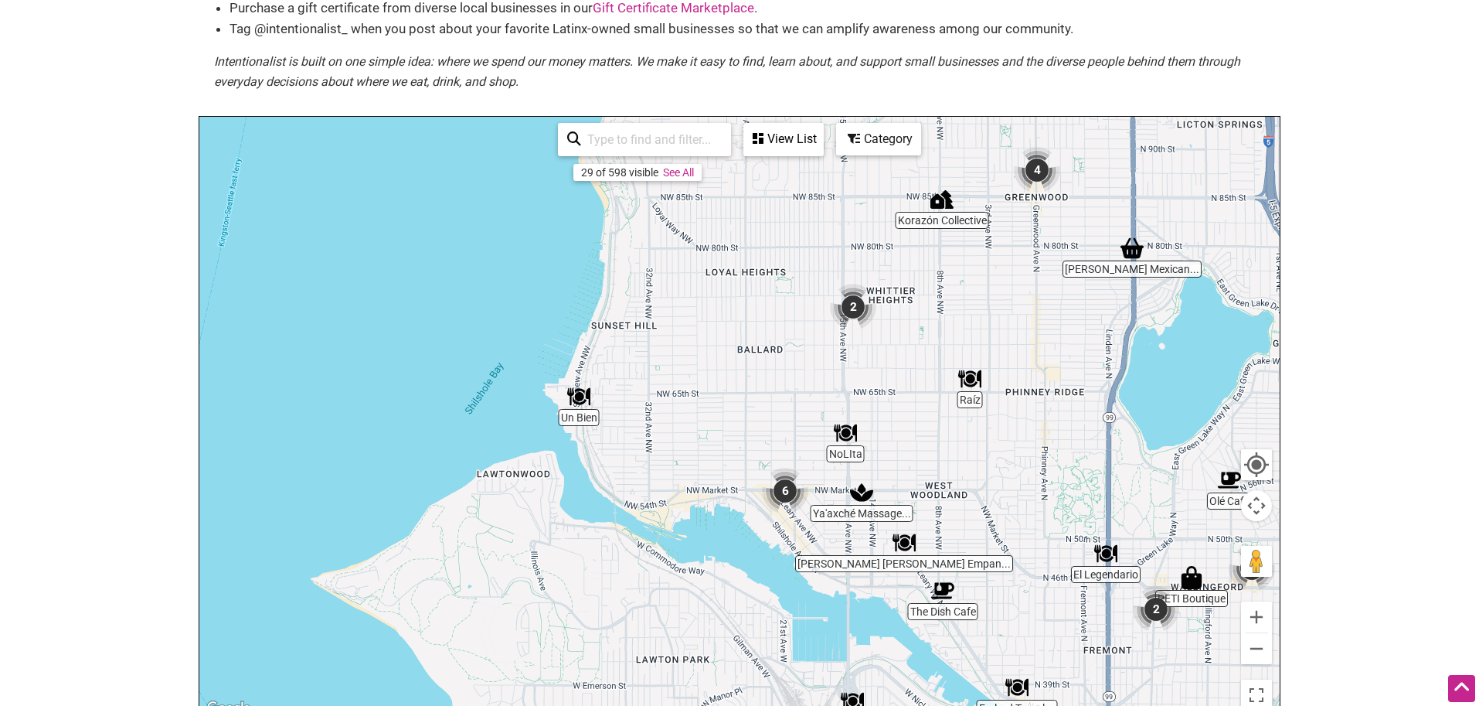
click at [580, 399] on img "Un Bien" at bounding box center [579, 397] width 36 height 36
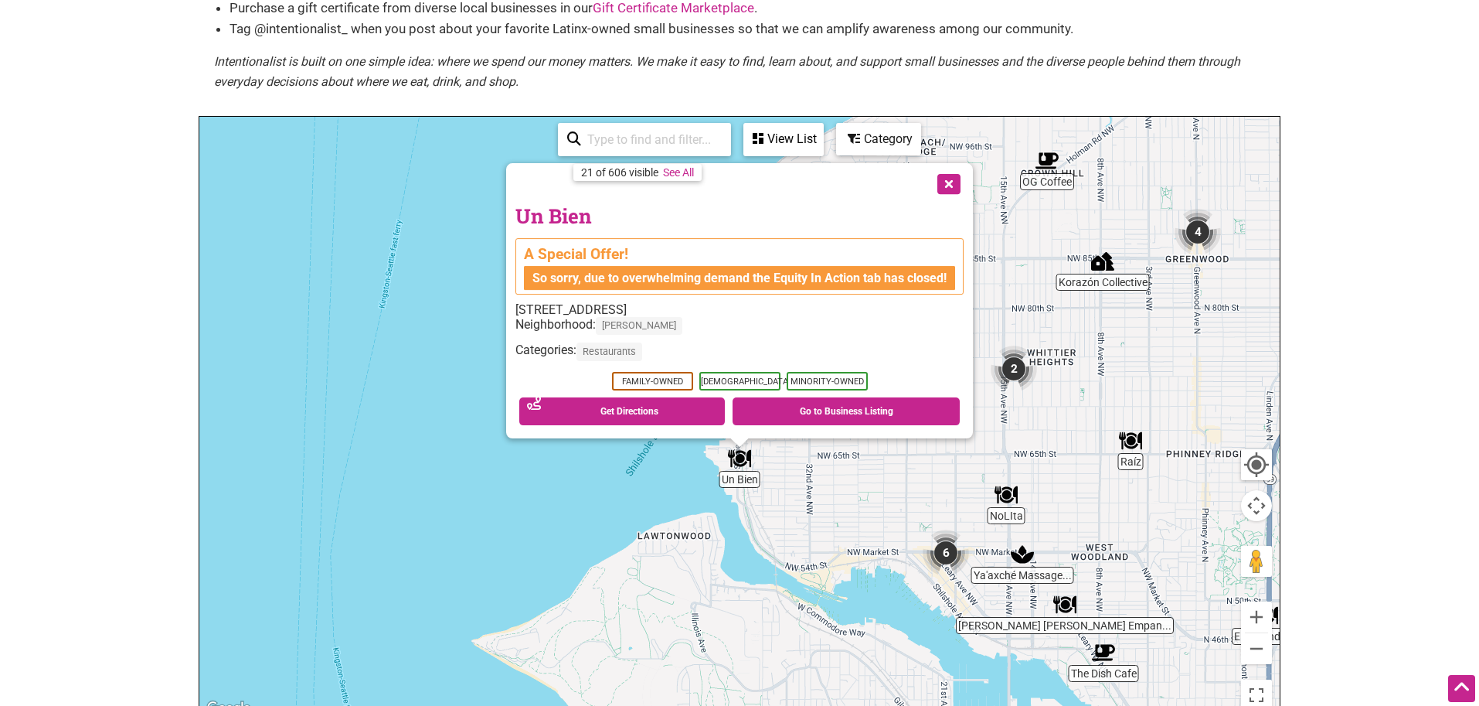
click at [943, 181] on button "Close" at bounding box center [947, 182] width 39 height 39
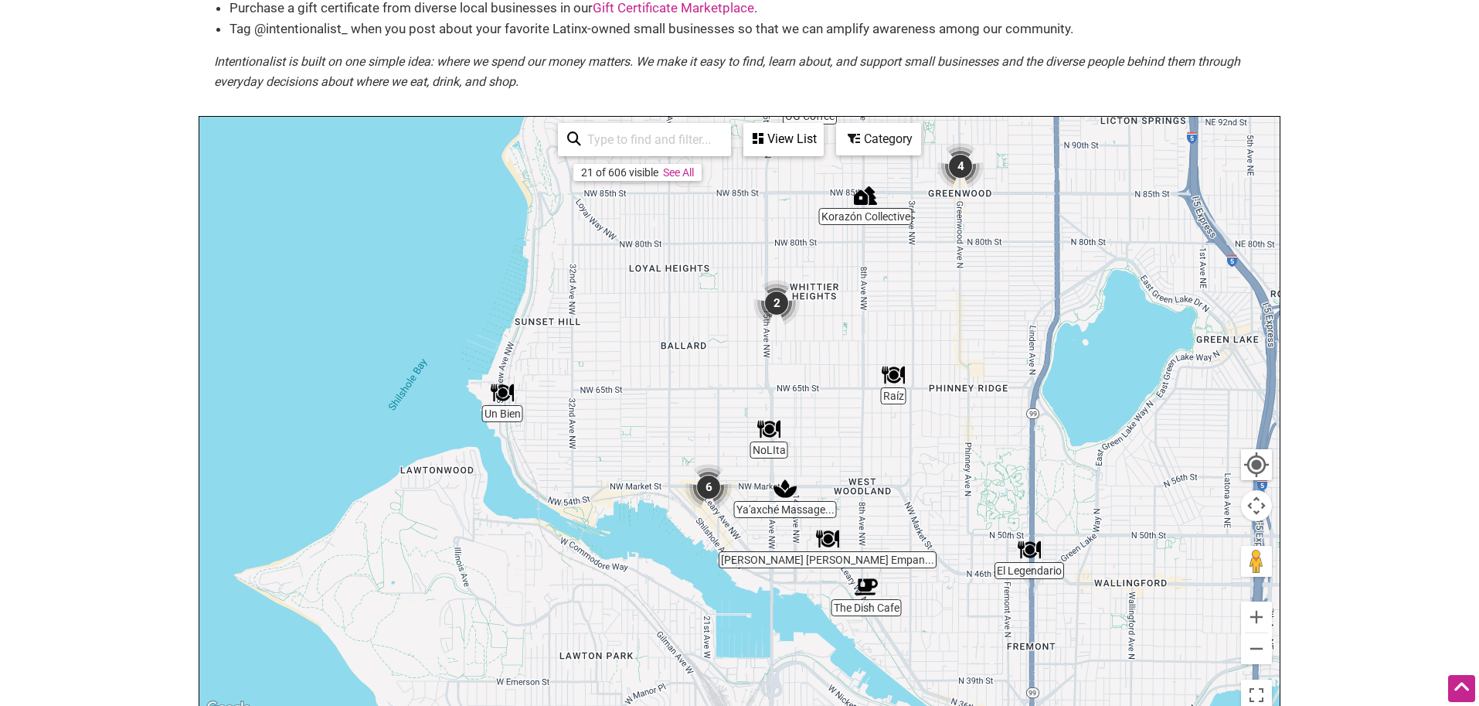
drag, startPoint x: 794, startPoint y: 357, endPoint x: 658, endPoint y: 319, distance: 141.2
click at [658, 319] on div "To navigate, press the arrow keys." at bounding box center [739, 417] width 1080 height 601
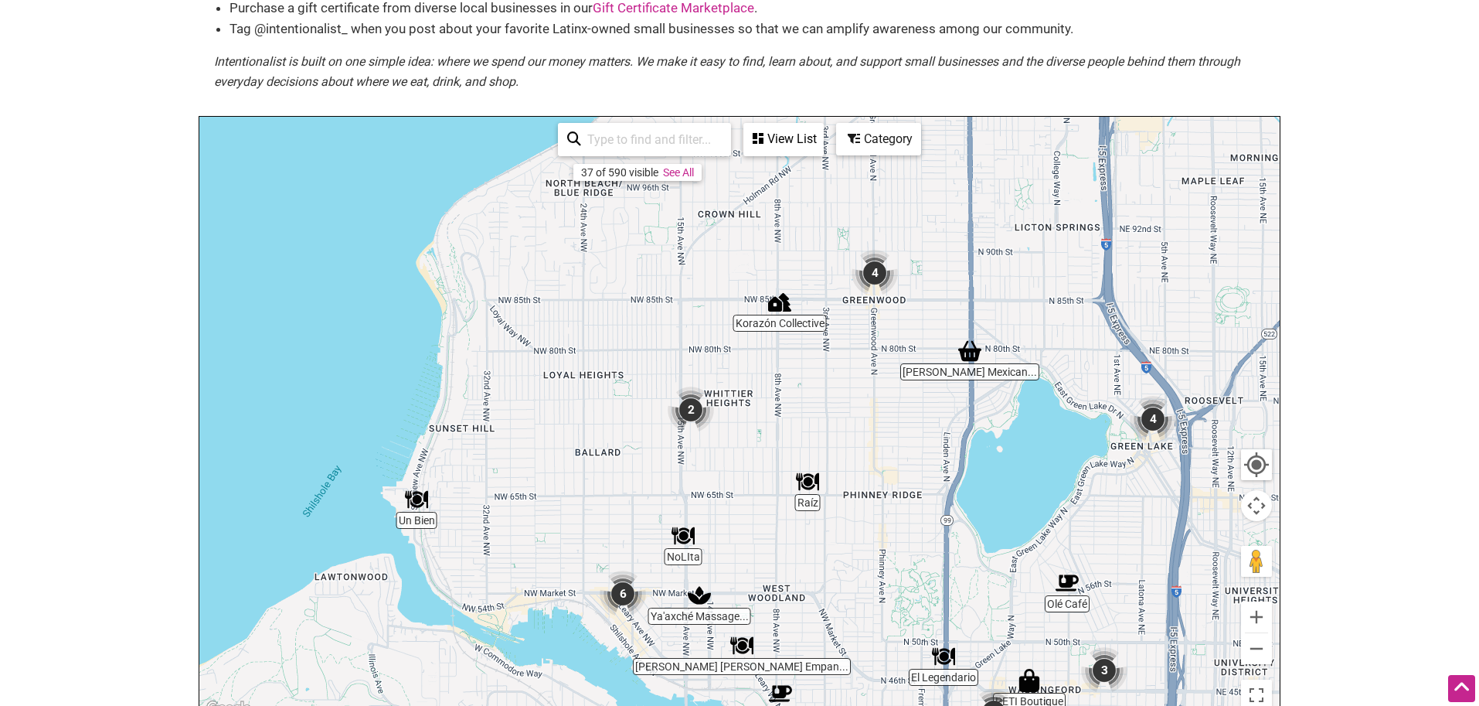
drag, startPoint x: 707, startPoint y: 340, endPoint x: 568, endPoint y: 519, distance: 226.3
click at [568, 519] on div "To navigate, press the arrow keys." at bounding box center [739, 417] width 1080 height 601
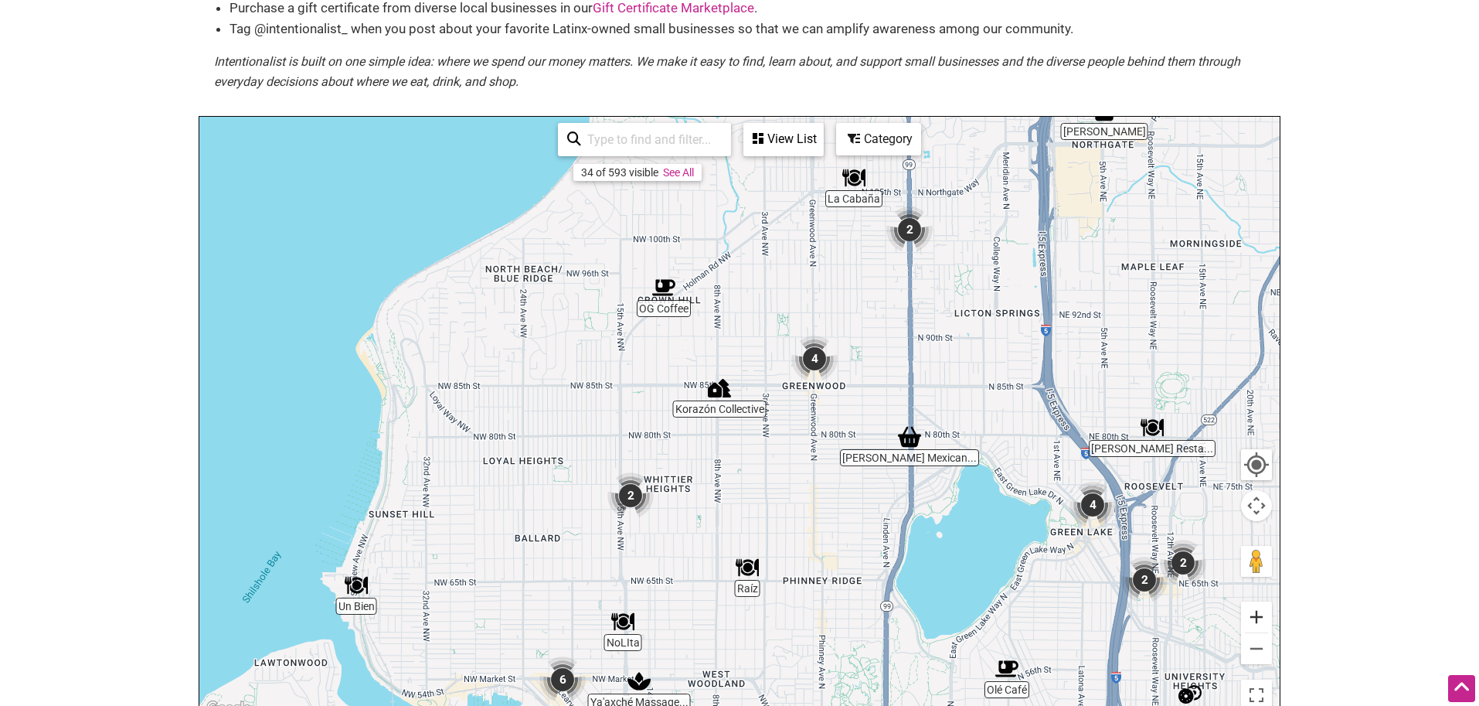
click at [1256, 631] on button "Zoom in" at bounding box center [1256, 616] width 31 height 31
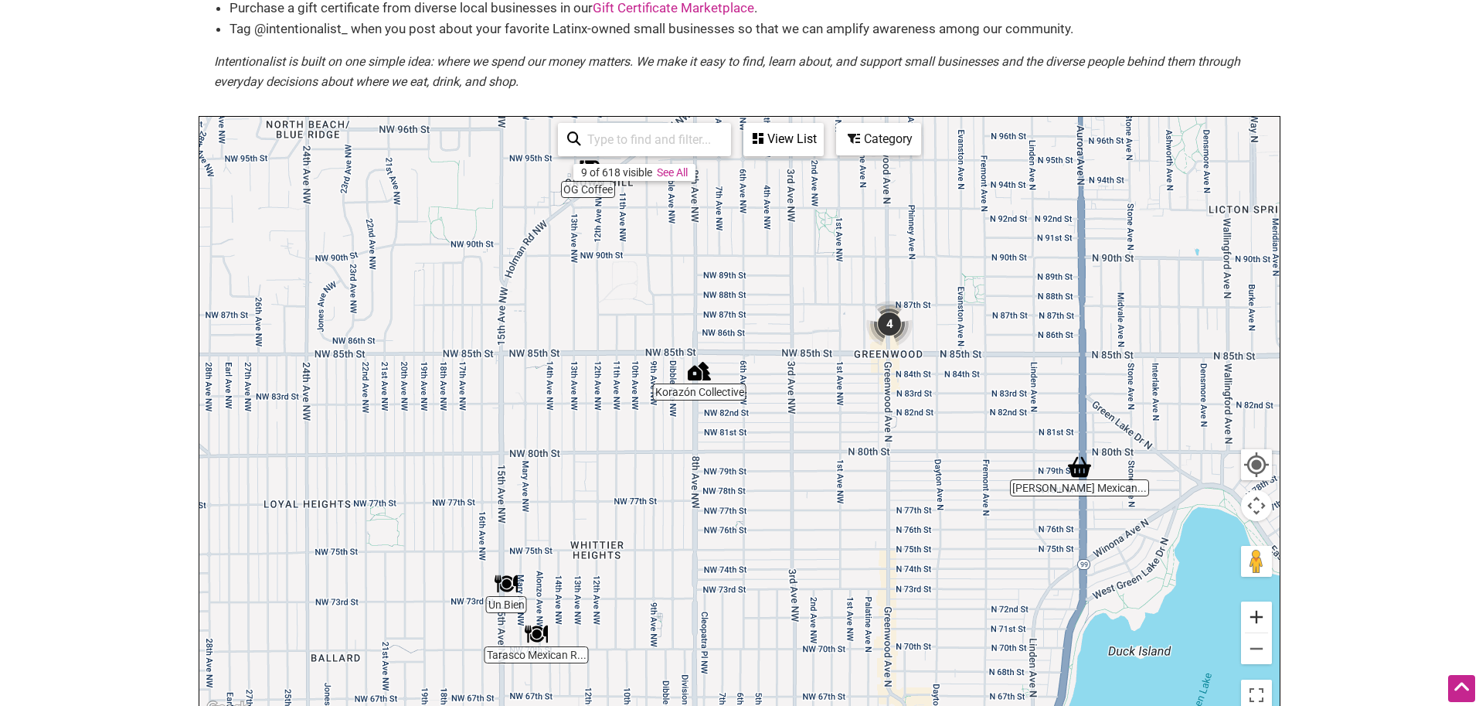
click at [1256, 627] on button "Zoom in" at bounding box center [1256, 616] width 31 height 31
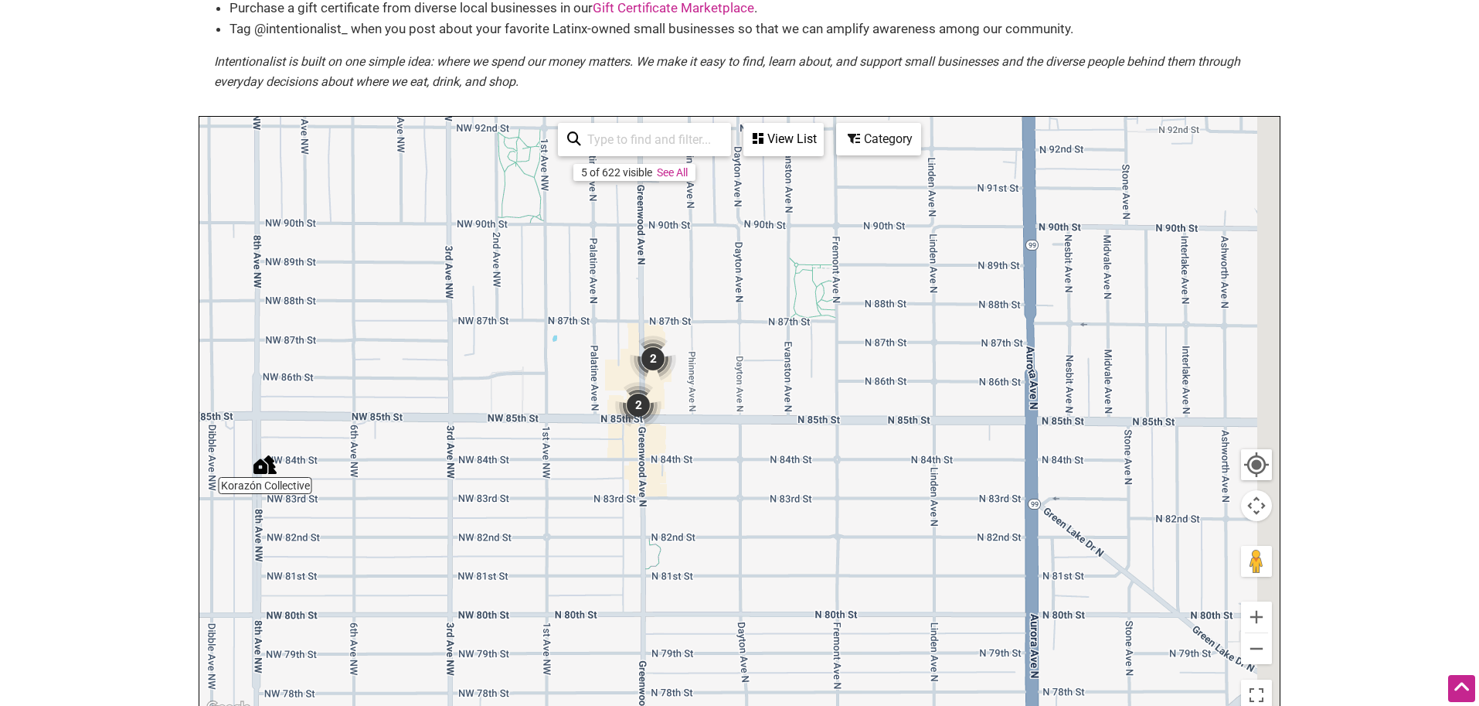
drag, startPoint x: 1001, startPoint y: 340, endPoint x: 601, endPoint y: 472, distance: 420.8
click at [602, 471] on div "To navigate, press the arrow keys." at bounding box center [739, 417] width 1080 height 601
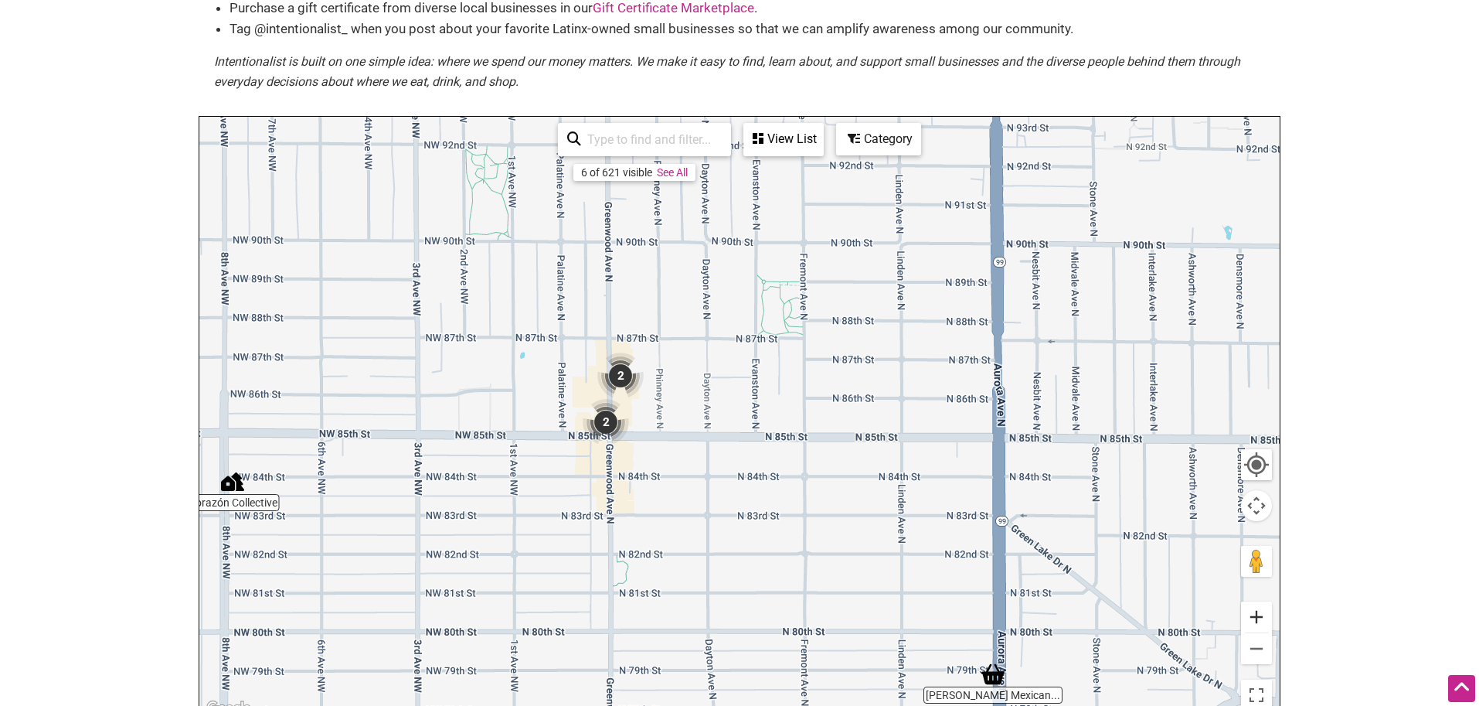
click at [1259, 622] on button "Zoom in" at bounding box center [1256, 616] width 31 height 31
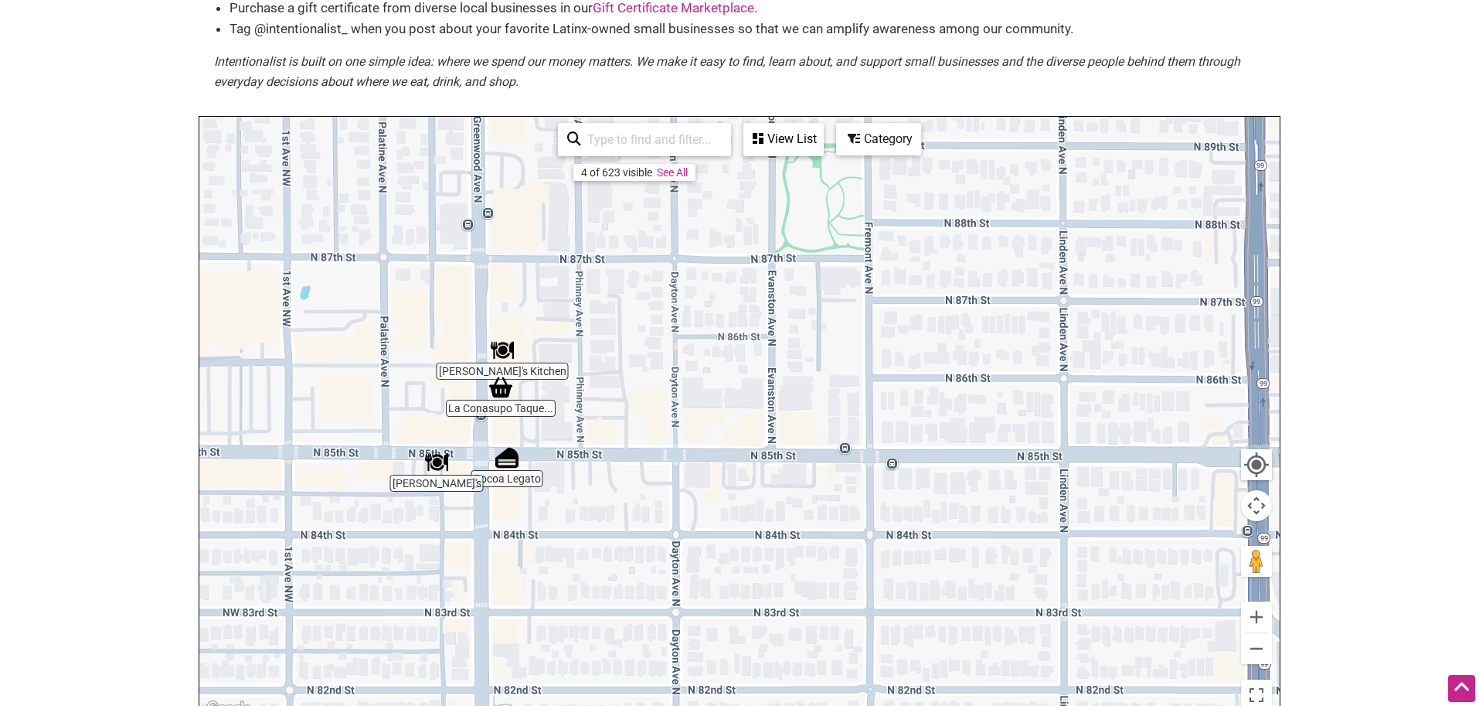
click at [506, 461] on img "Cocoa Legato" at bounding box center [507, 458] width 36 height 36
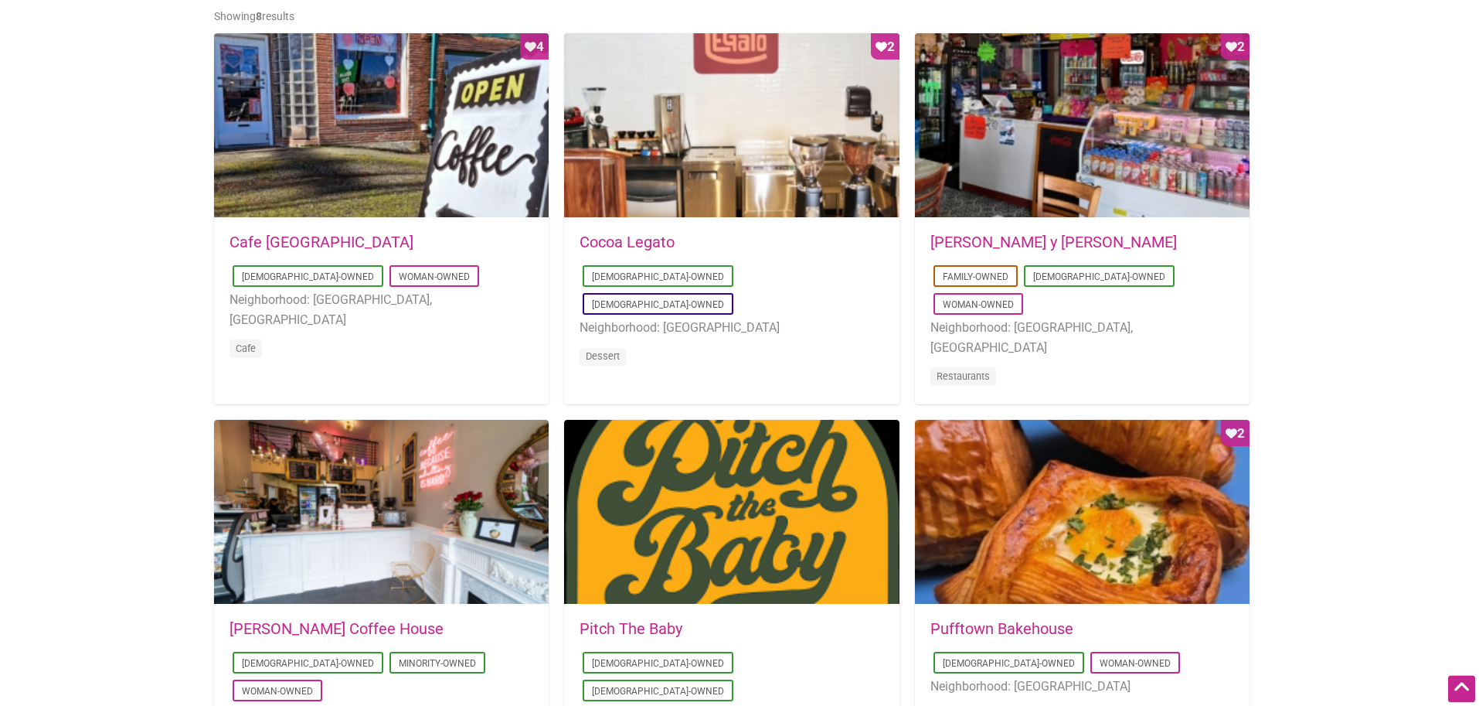
scroll to position [788, 0]
